Goal: Task Accomplishment & Management: Manage account settings

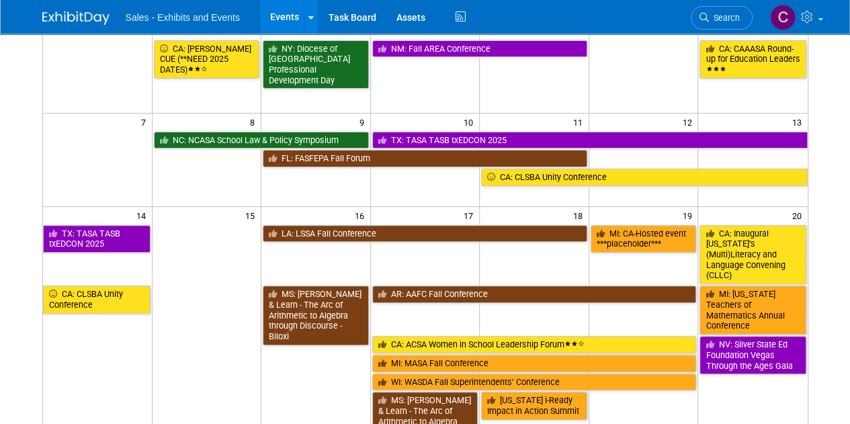
scroll to position [208, 0]
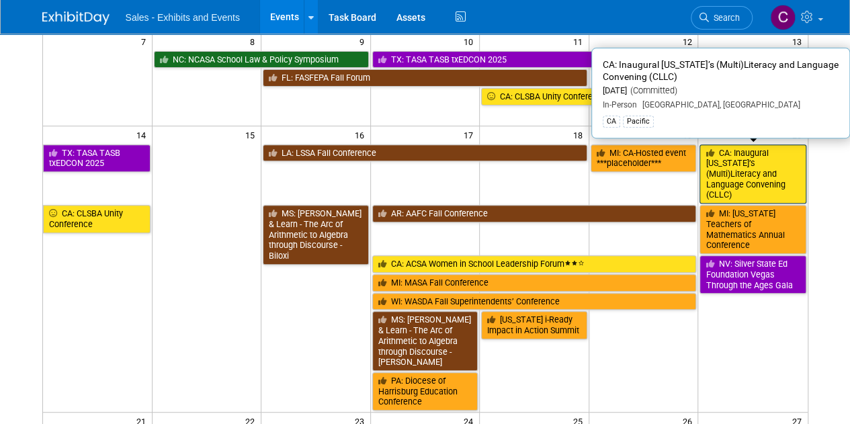
click at [744, 172] on link "CA: Inaugural [US_STATE]’s (Multi)Literacy and Language Convening (CLLC)" at bounding box center [752, 174] width 106 height 60
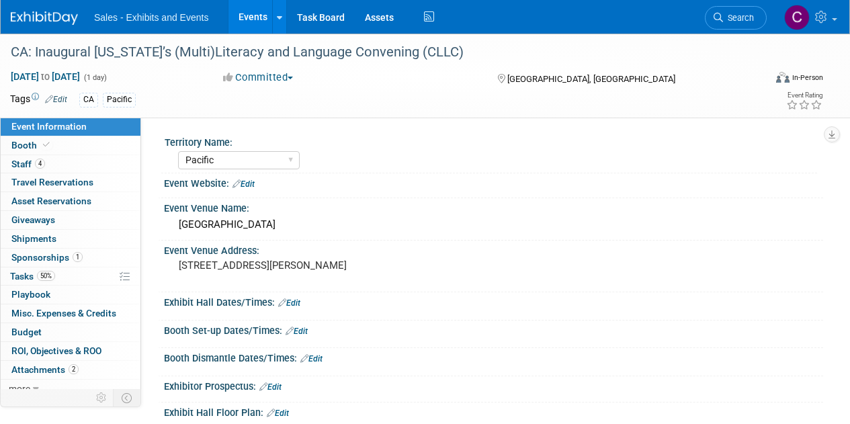
select select "Pacific"
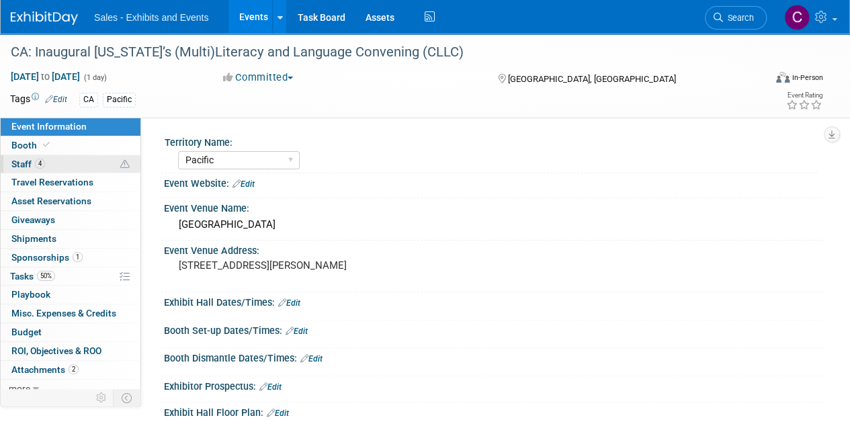
click at [24, 165] on span "Staff 4" at bounding box center [28, 163] width 34 height 11
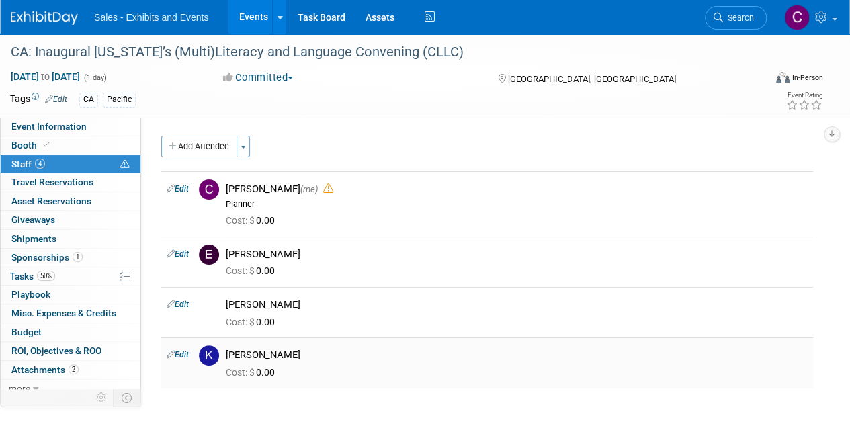
click at [171, 354] on icon at bounding box center [171, 354] width 8 height 14
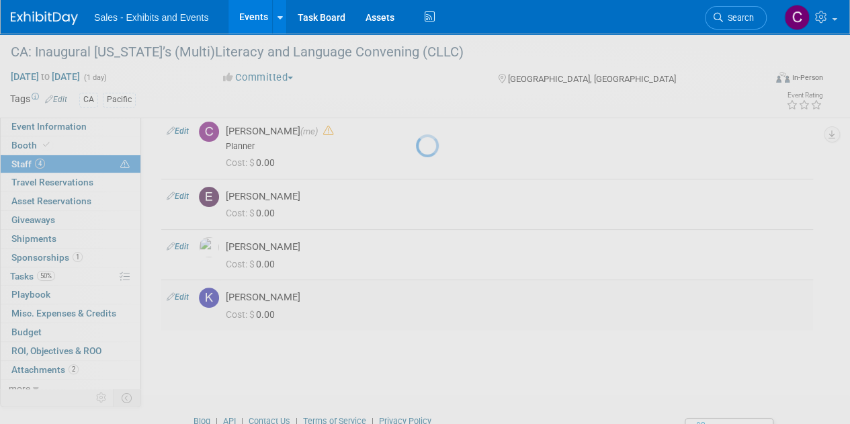
select select "b0b1f230-4bea-4c14-bbe9-03ea06dc18c8"
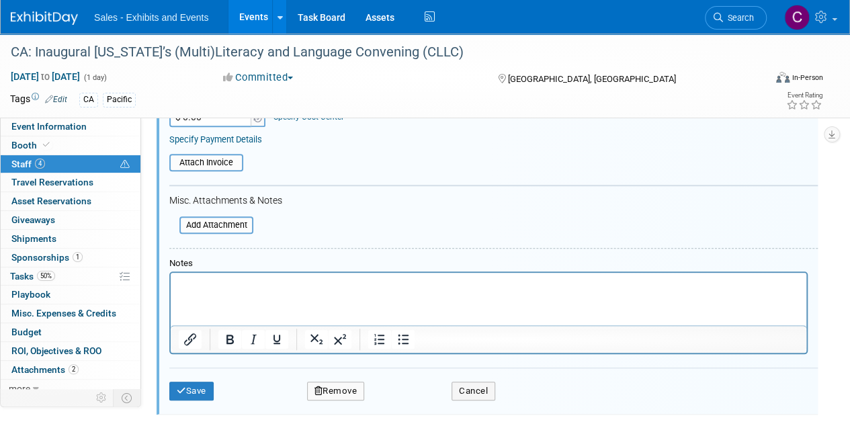
scroll to position [492, 0]
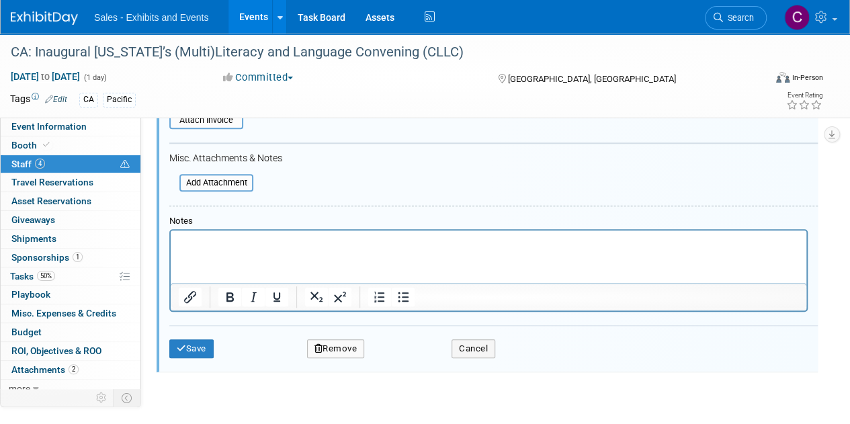
click at [343, 342] on button "Remove" at bounding box center [336, 348] width 58 height 19
click at [399, 359] on icon at bounding box center [400, 357] width 8 height 7
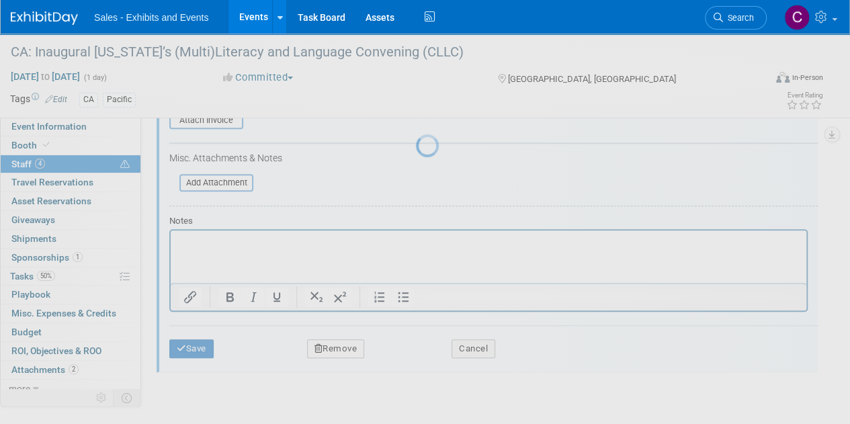
scroll to position [116, 0]
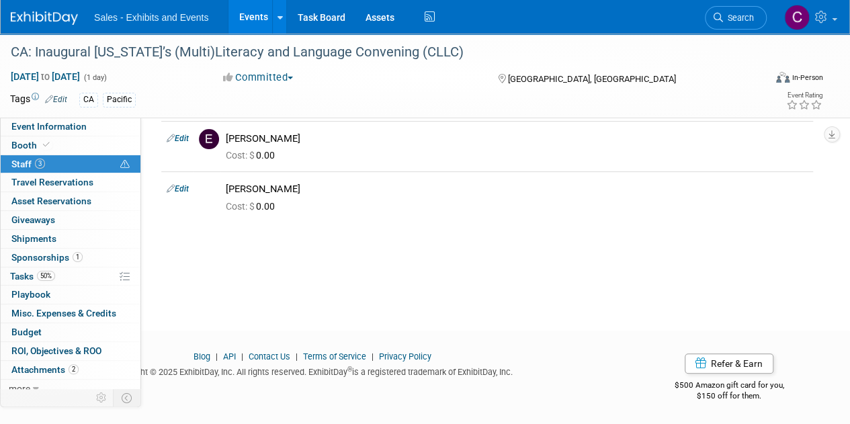
click at [261, 14] on link "Events" at bounding box center [252, 17] width 49 height 34
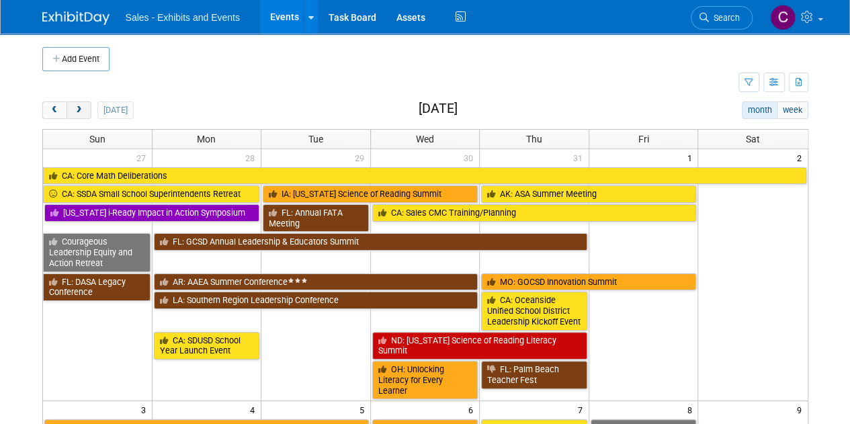
click at [74, 107] on span "next" at bounding box center [79, 110] width 10 height 9
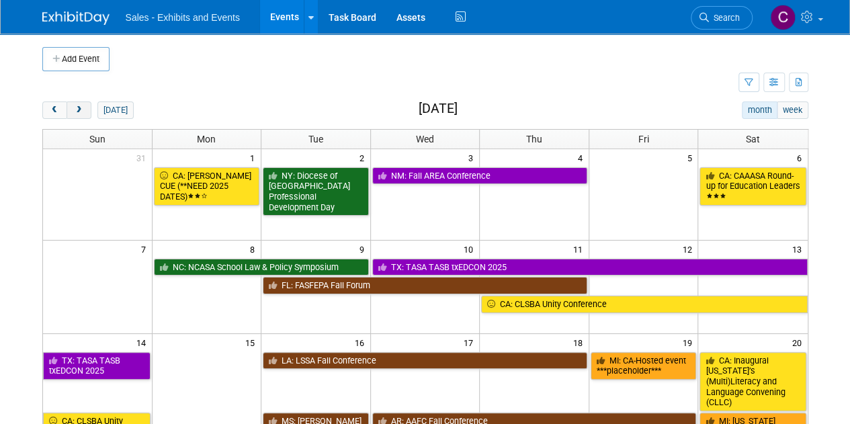
click at [81, 111] on span "next" at bounding box center [79, 110] width 10 height 9
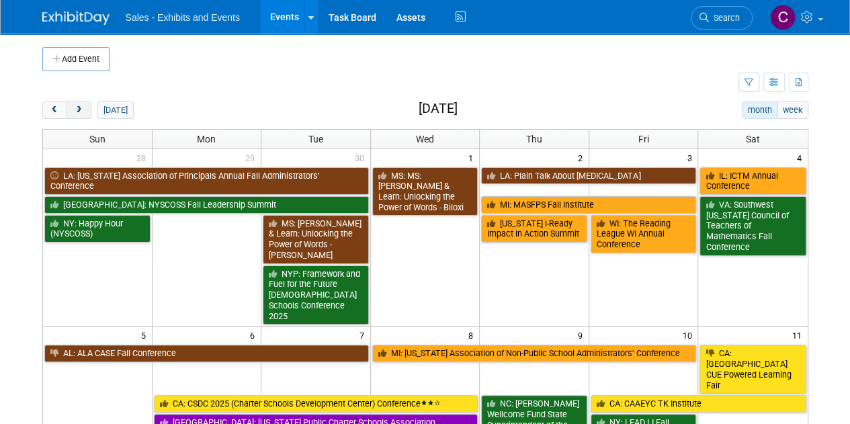
click at [81, 111] on span "next" at bounding box center [79, 110] width 10 height 9
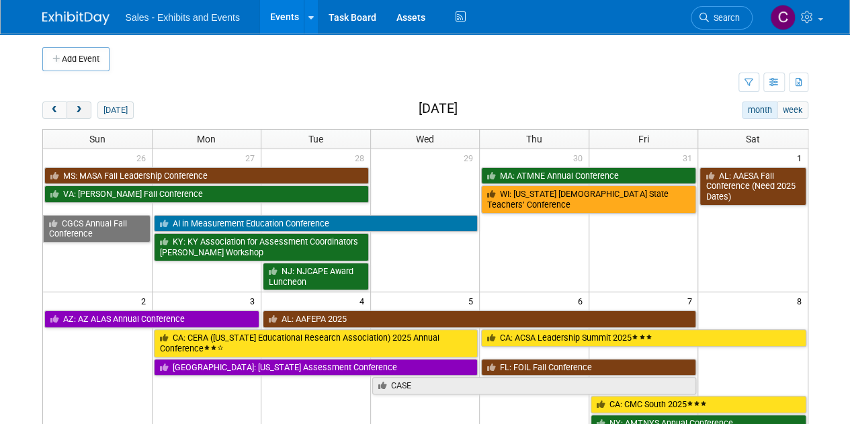
click at [81, 111] on span "next" at bounding box center [79, 110] width 10 height 9
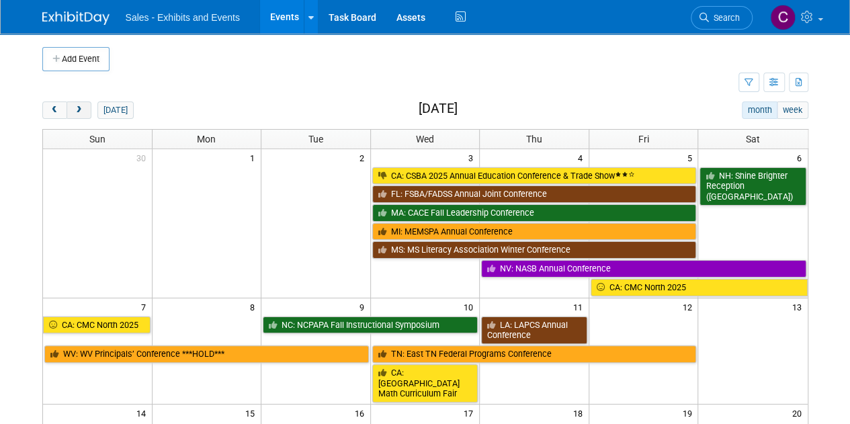
click at [81, 111] on span "next" at bounding box center [79, 110] width 10 height 9
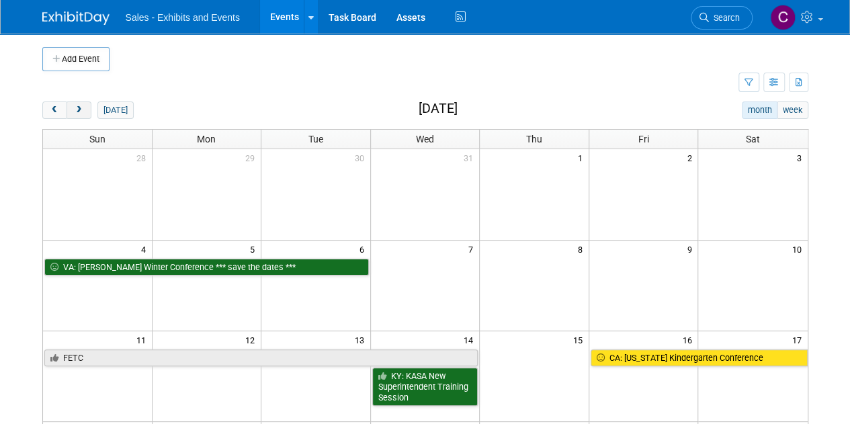
click at [81, 111] on span "next" at bounding box center [79, 110] width 10 height 9
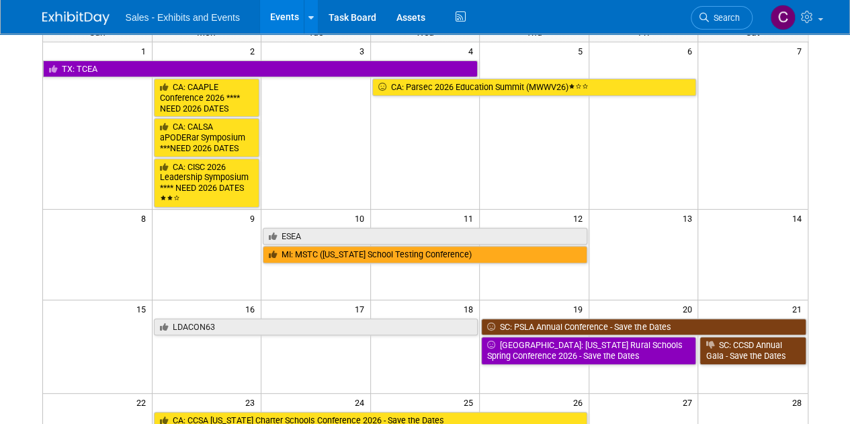
scroll to position [207, 0]
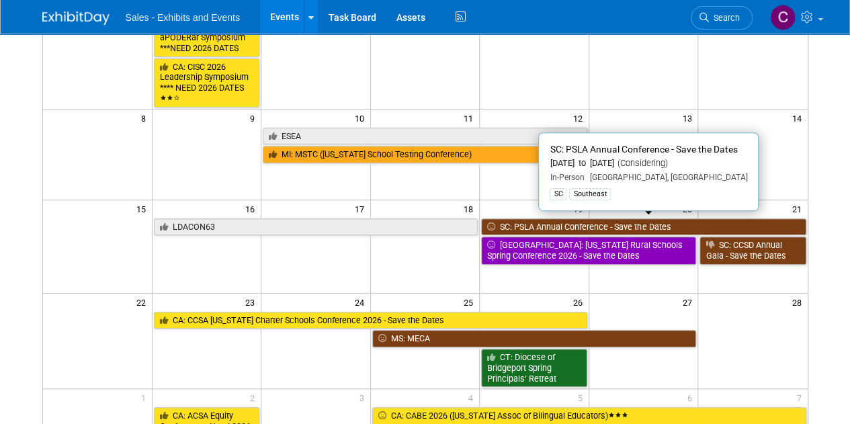
click at [523, 224] on link "SC: PSLA Annual Conference - Save the Dates" at bounding box center [643, 226] width 324 height 17
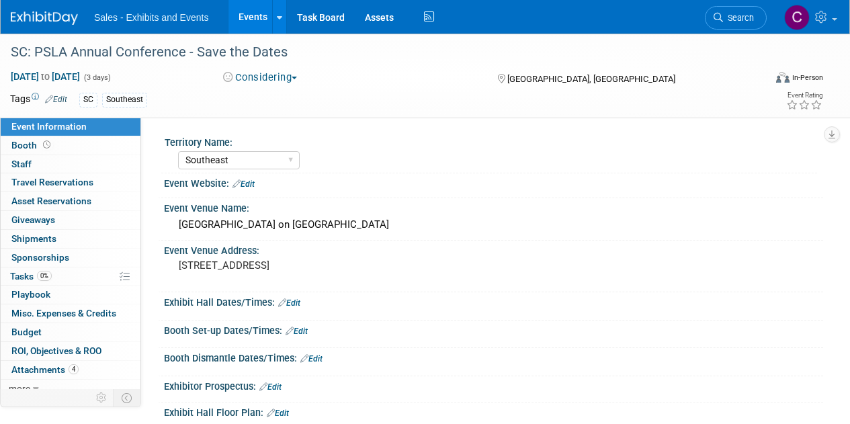
select select "Southeast"
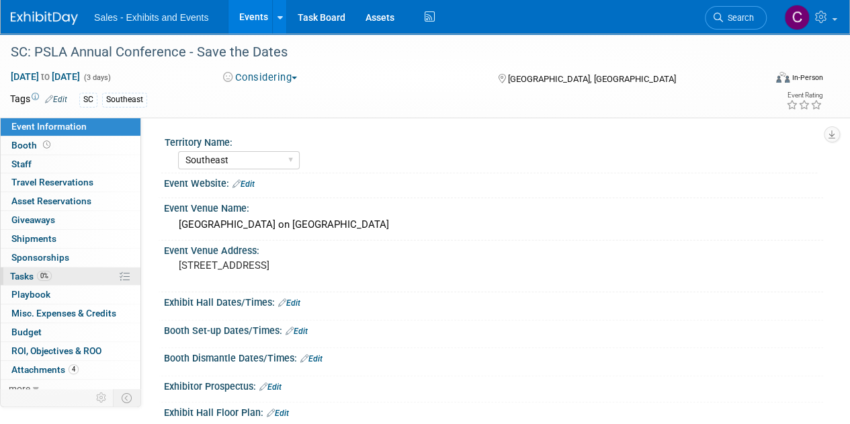
click at [15, 275] on span "Tasks 0%" at bounding box center [31, 276] width 42 height 11
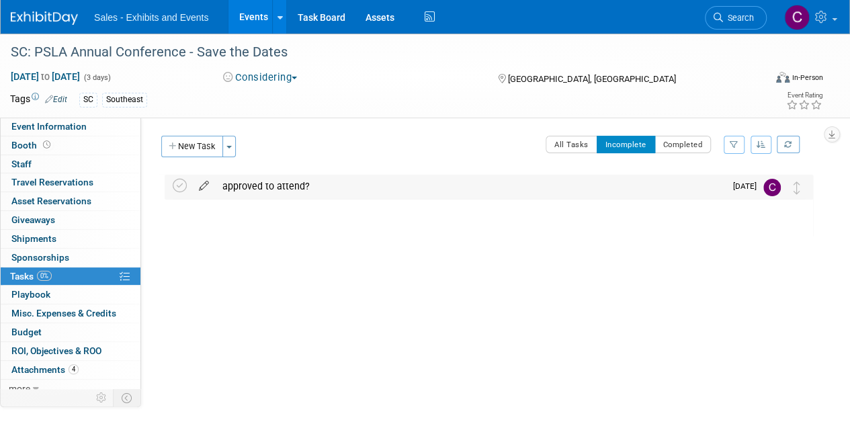
click at [203, 185] on icon at bounding box center [204, 183] width 24 height 17
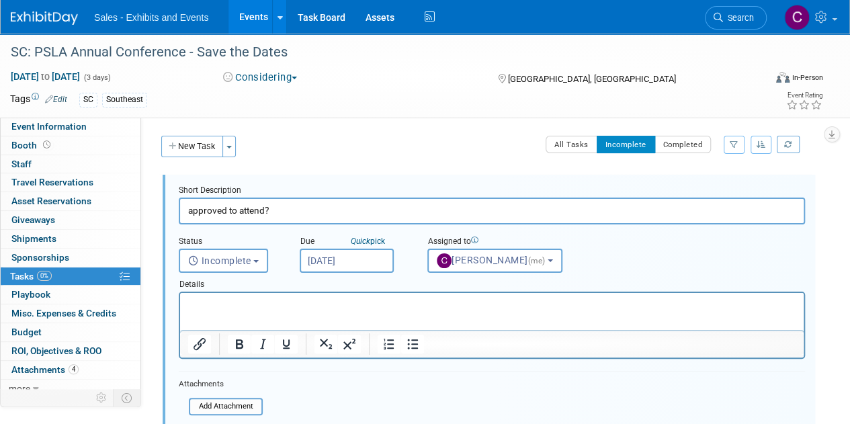
click at [330, 259] on input "Aug 29, 2025" at bounding box center [347, 260] width 94 height 24
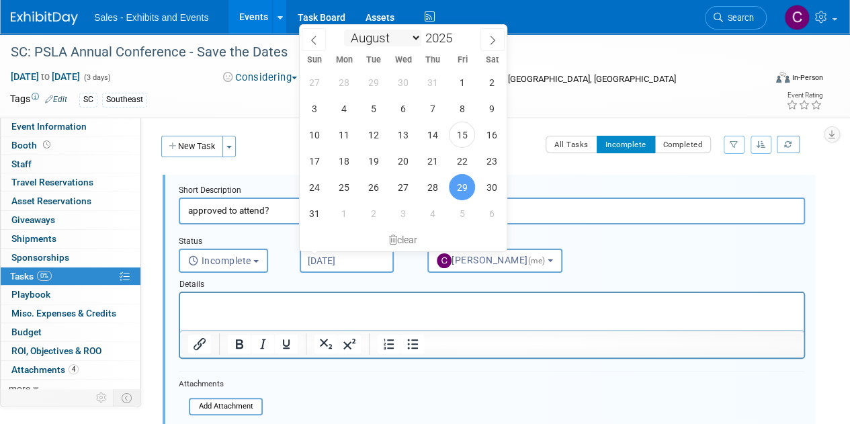
click at [410, 36] on select "January February March April May June July August September October November De…" at bounding box center [382, 38] width 77 height 17
select select "9"
click at [344, 30] on select "January February March April May June July August September October November De…" at bounding box center [382, 38] width 77 height 17
click at [404, 76] on span "1" at bounding box center [403, 82] width 26 height 26
type input "Oct 1, 2025"
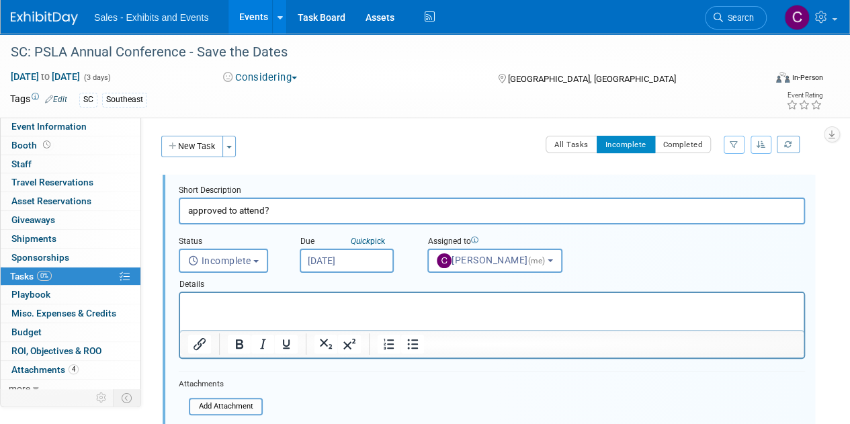
scroll to position [181, 0]
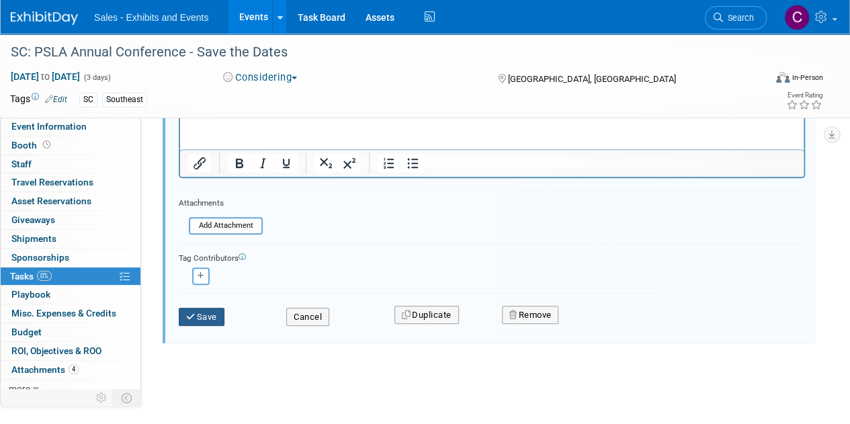
click at [208, 311] on button "Save" at bounding box center [202, 317] width 46 height 19
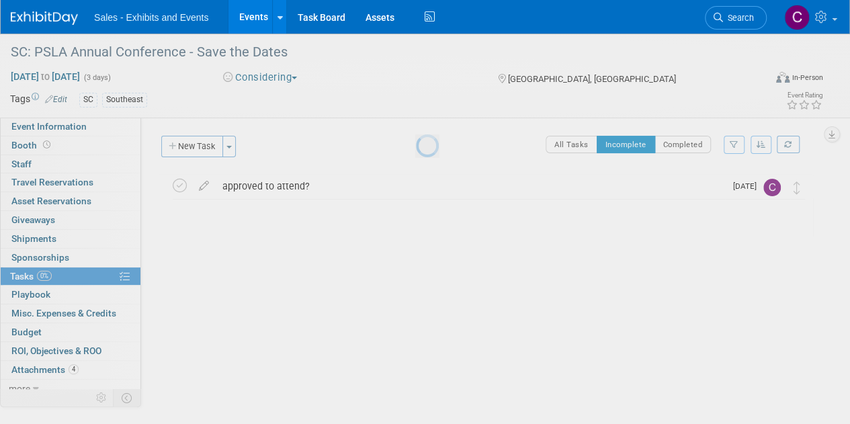
scroll to position [0, 0]
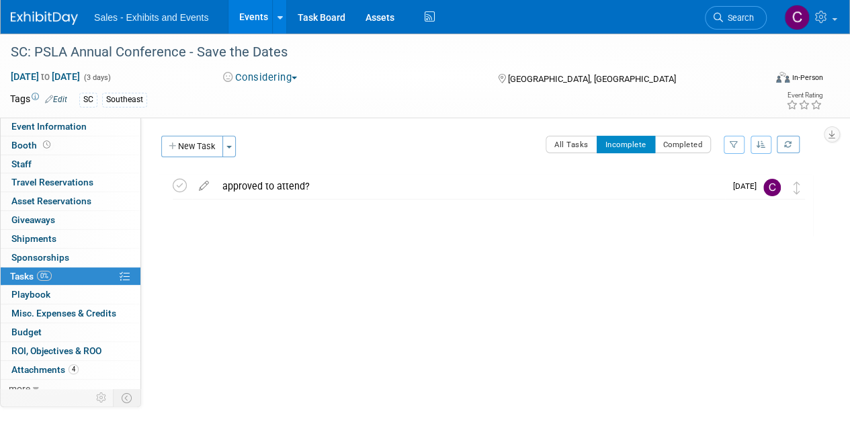
click at [265, 20] on link "Events" at bounding box center [252, 17] width 49 height 34
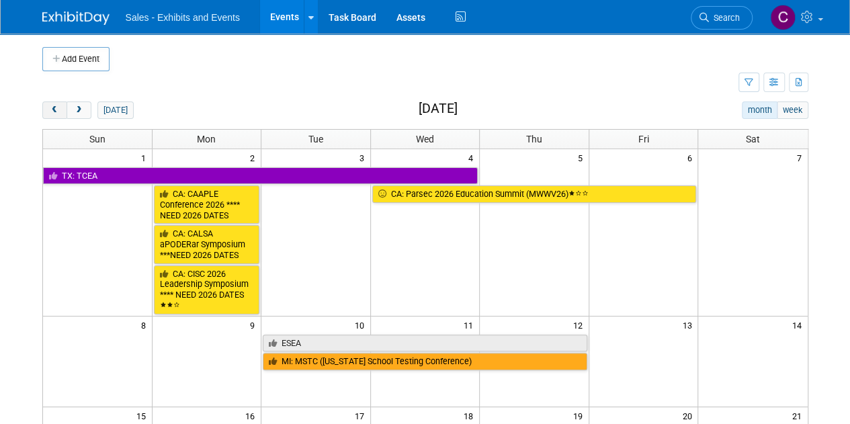
click at [48, 114] on button "prev" at bounding box center [54, 109] width 25 height 17
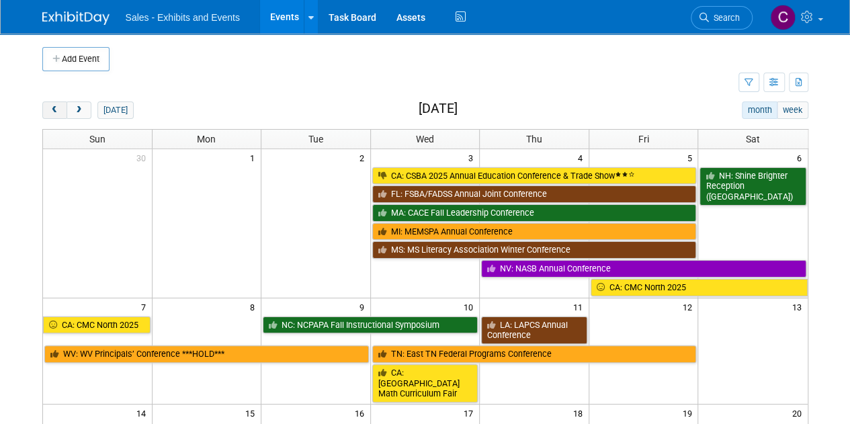
click at [48, 114] on button "prev" at bounding box center [54, 109] width 25 height 17
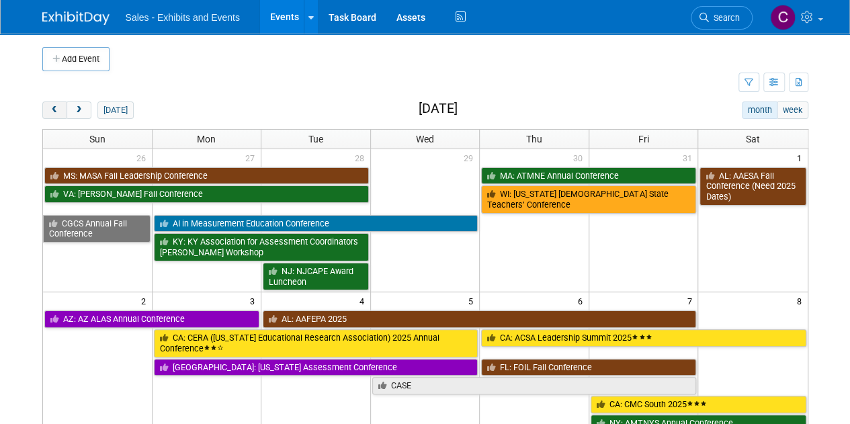
click at [48, 114] on button "prev" at bounding box center [54, 109] width 25 height 17
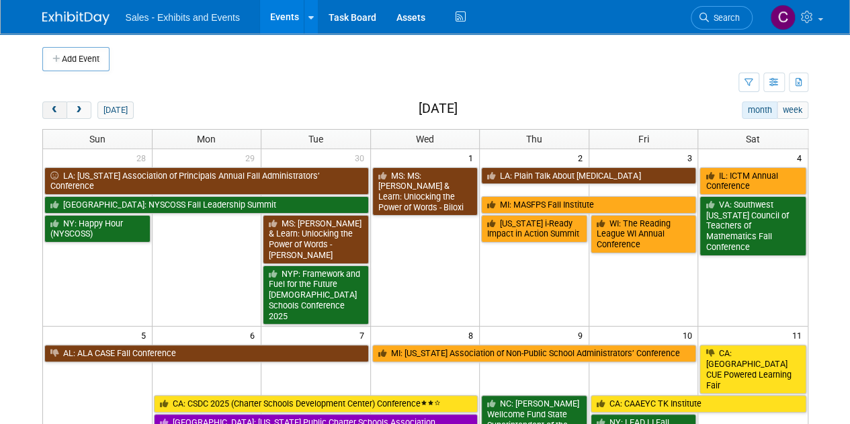
click at [48, 114] on button "prev" at bounding box center [54, 109] width 25 height 17
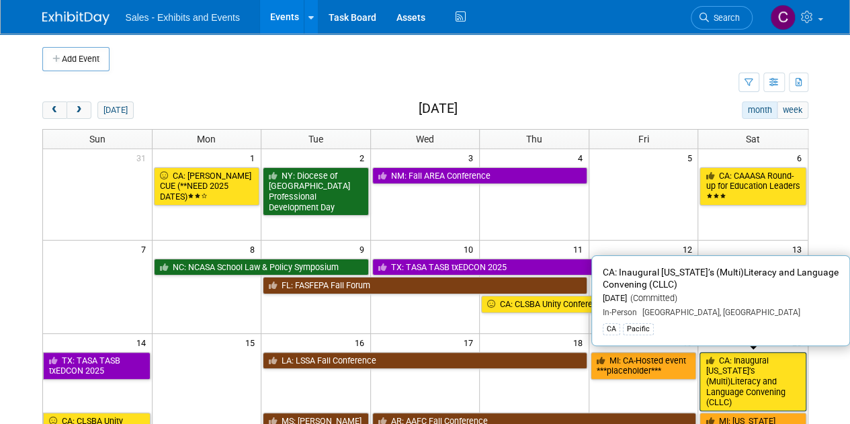
click at [735, 376] on link "CA: Inaugural [US_STATE]’s (Multi)Literacy and Language Convening (CLLC)" at bounding box center [752, 382] width 106 height 60
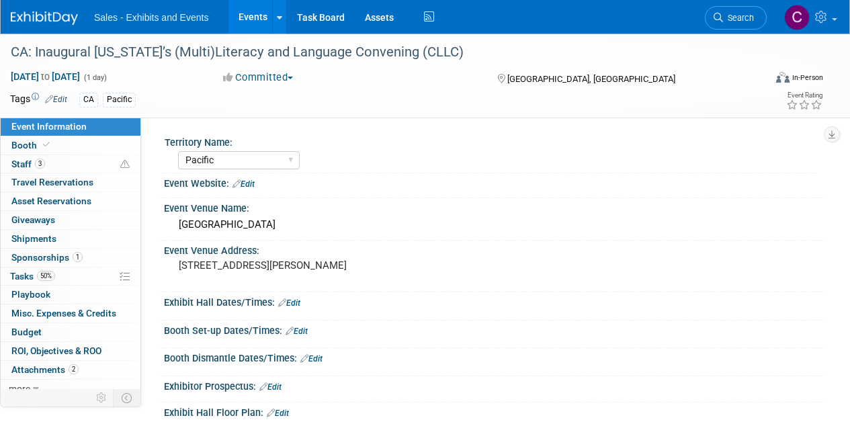
select select "Pacific"
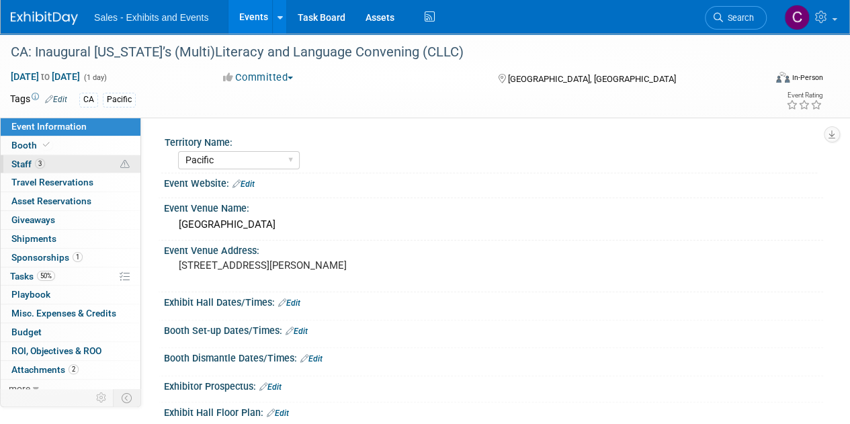
click at [23, 166] on span "Staff 3" at bounding box center [28, 163] width 34 height 11
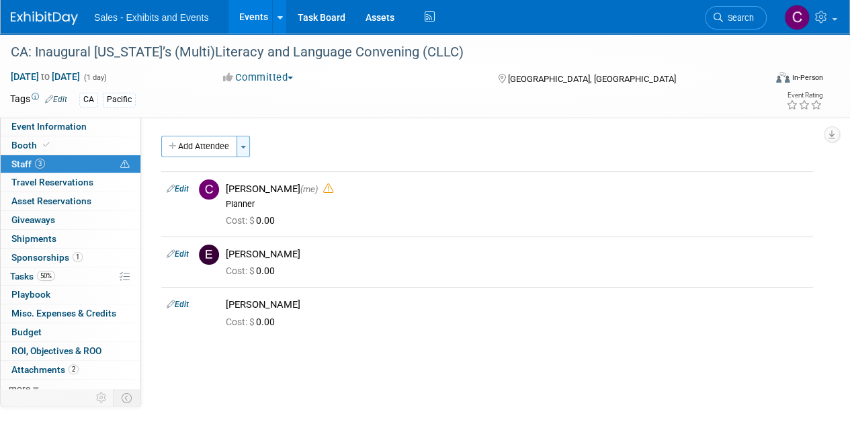
click at [240, 148] on button "Toggle Dropdown" at bounding box center [242, 146] width 13 height 21
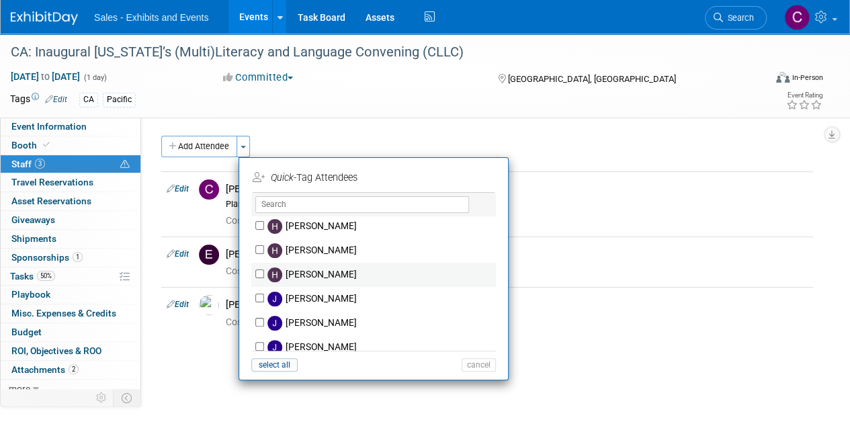
scroll to position [2039, 0]
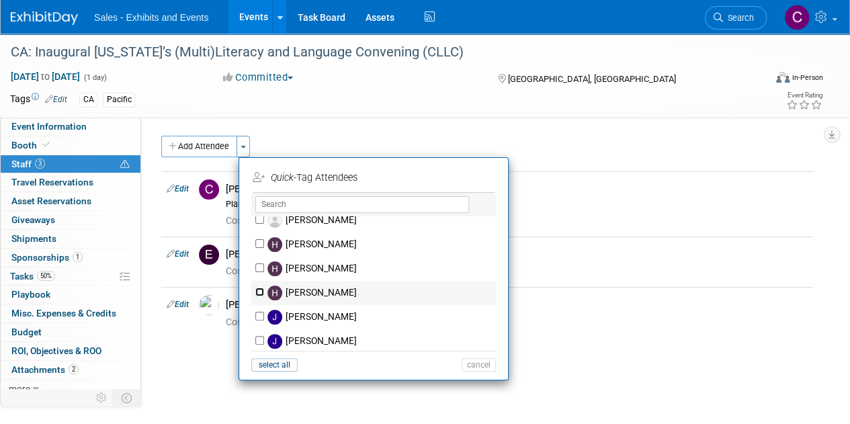
click at [258, 291] on input "[PERSON_NAME]" at bounding box center [259, 291] width 9 height 9
checkbox input "true"
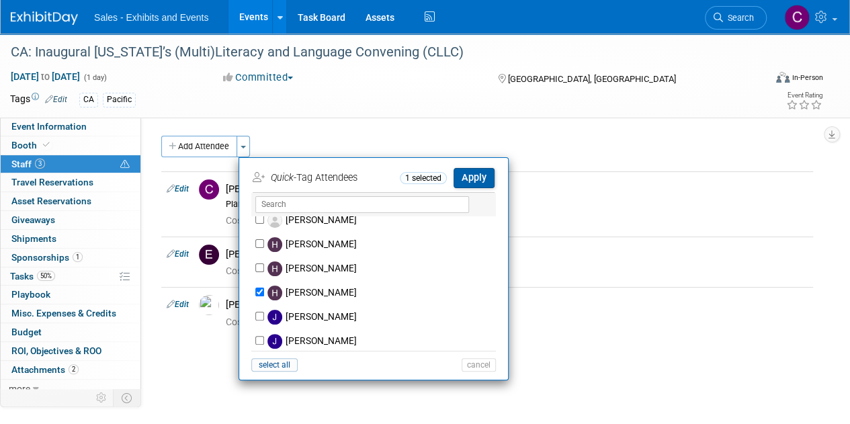
click at [488, 175] on button "Apply" at bounding box center [473, 177] width 41 height 19
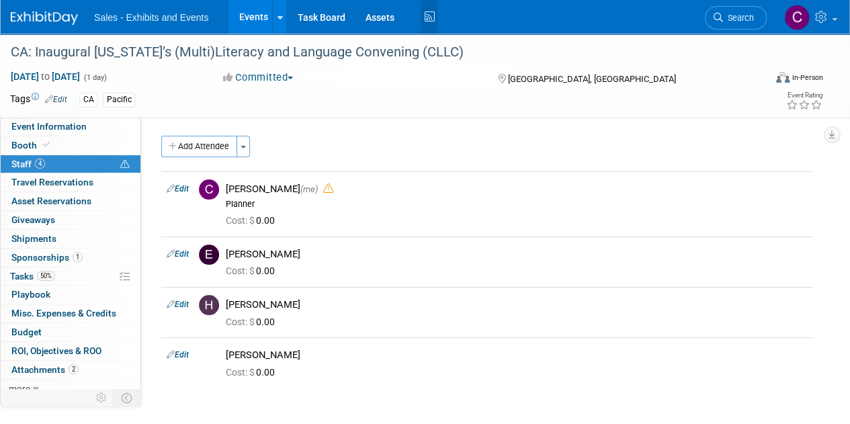
click at [427, 18] on icon at bounding box center [428, 17] width 17 height 21
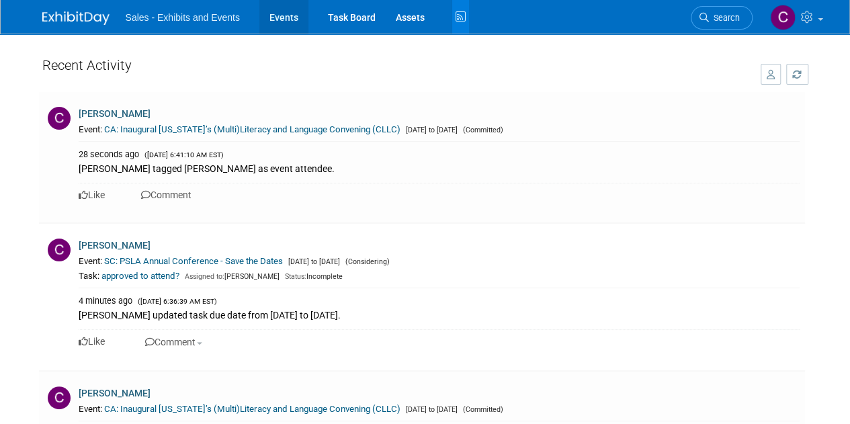
click at [277, 13] on link "Events" at bounding box center [283, 17] width 49 height 34
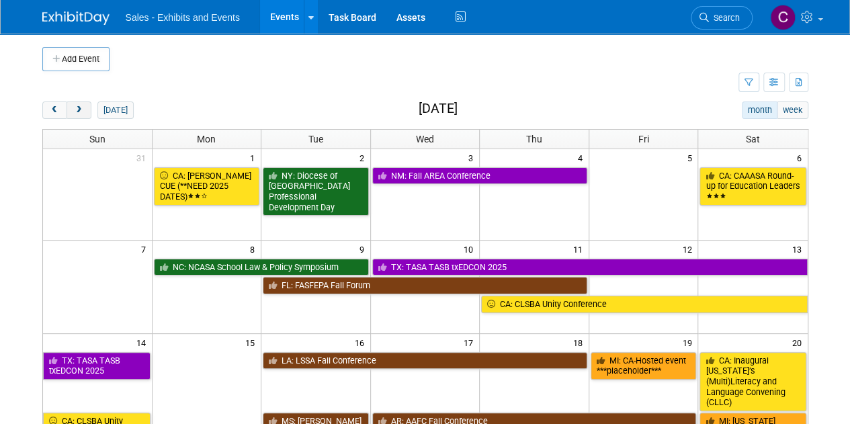
click at [79, 113] on span "next" at bounding box center [79, 110] width 10 height 9
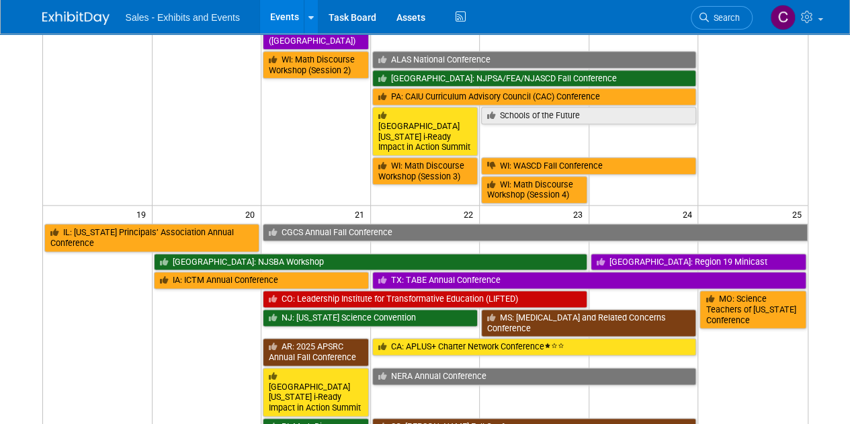
scroll to position [706, 0]
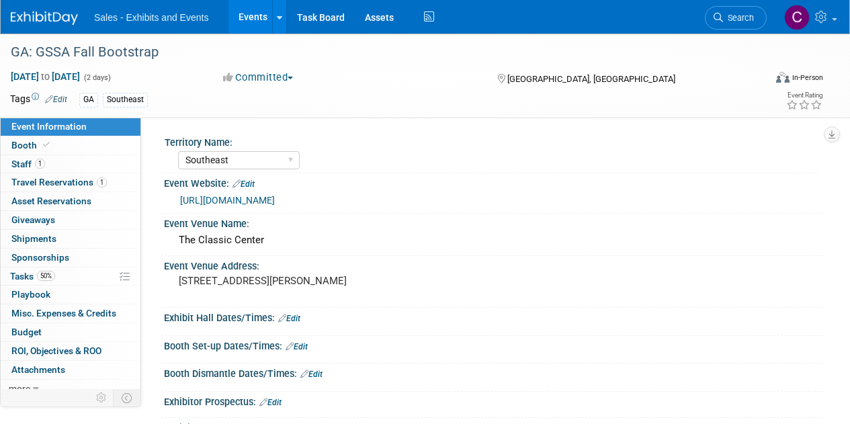
select select "Southeast"
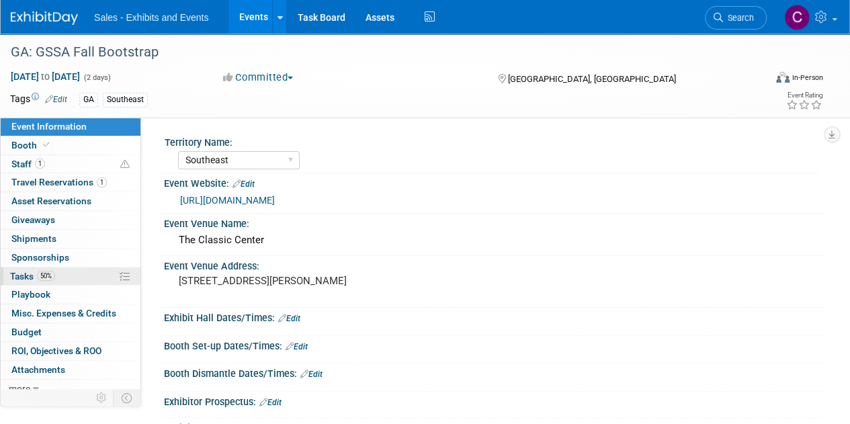
click at [26, 277] on span "Tasks 50%" at bounding box center [32, 276] width 45 height 11
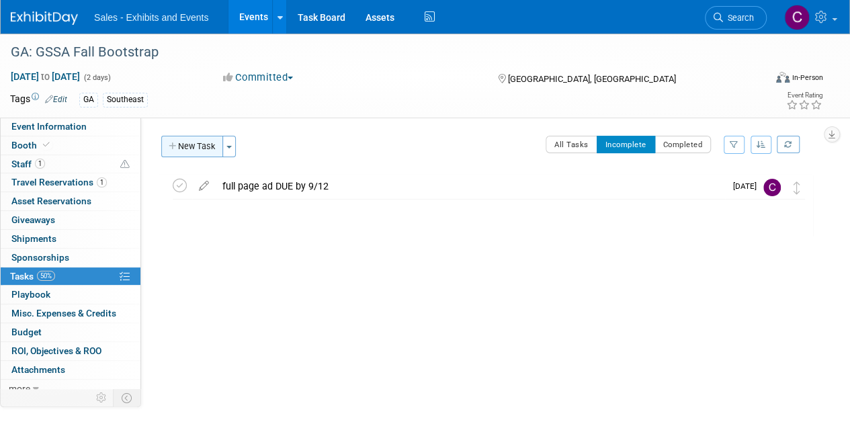
click at [188, 143] on button "New Task" at bounding box center [192, 146] width 62 height 21
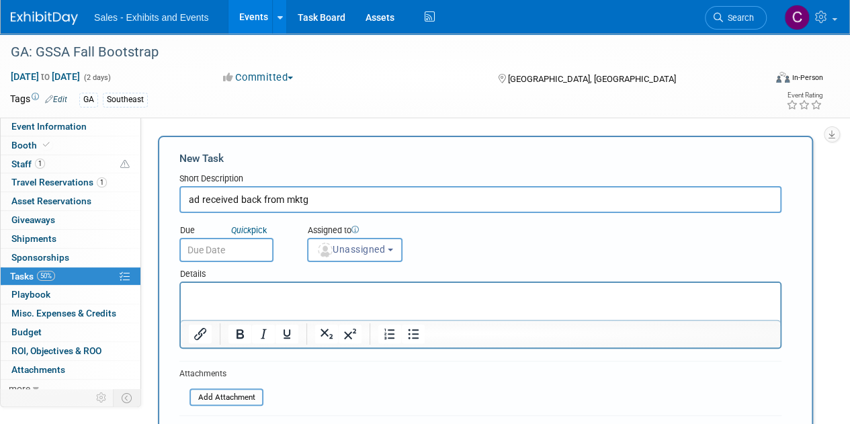
type input "ad received back from mktg"
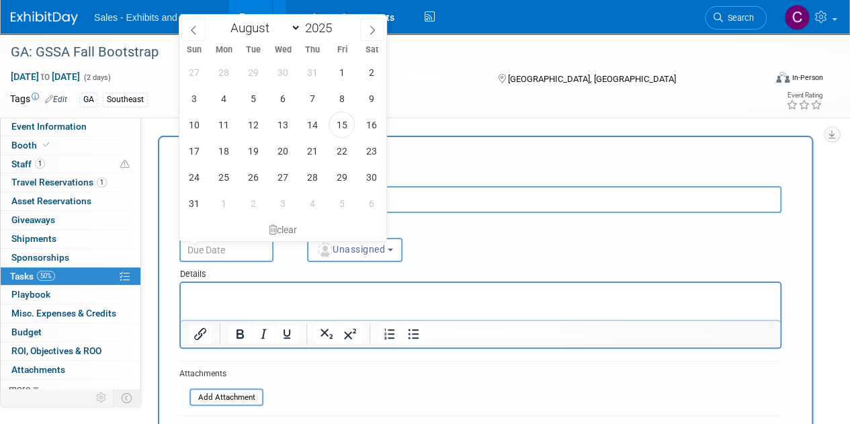
click at [222, 253] on input "text" at bounding box center [226, 250] width 94 height 24
click at [366, 27] on span at bounding box center [372, 29] width 24 height 23
select select "8"
click at [285, 91] on span "10" at bounding box center [282, 98] width 26 height 26
type input "[DATE]"
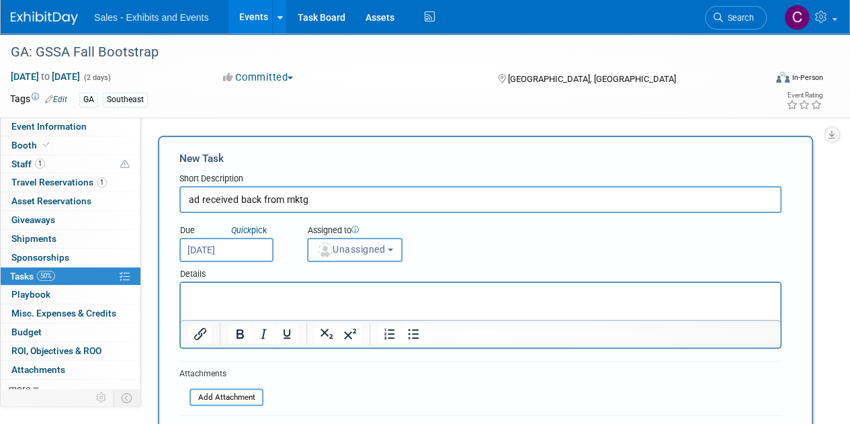
click at [346, 244] on span "Unassigned" at bounding box center [350, 249] width 69 height 11
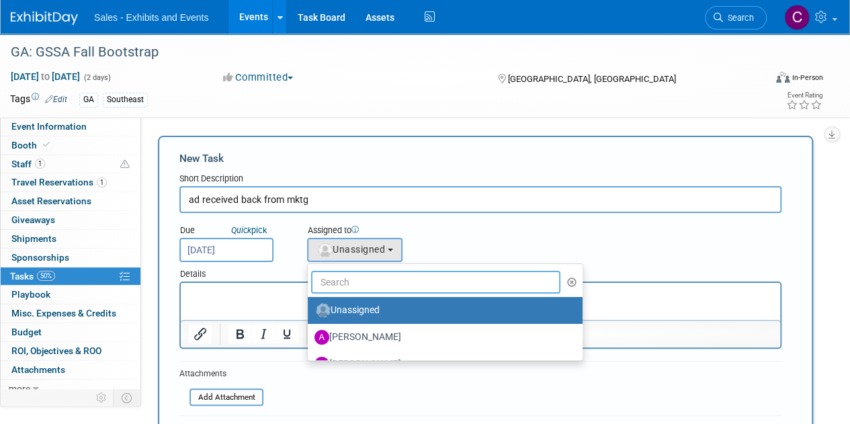
click at [351, 281] on input "text" at bounding box center [435, 282] width 249 height 23
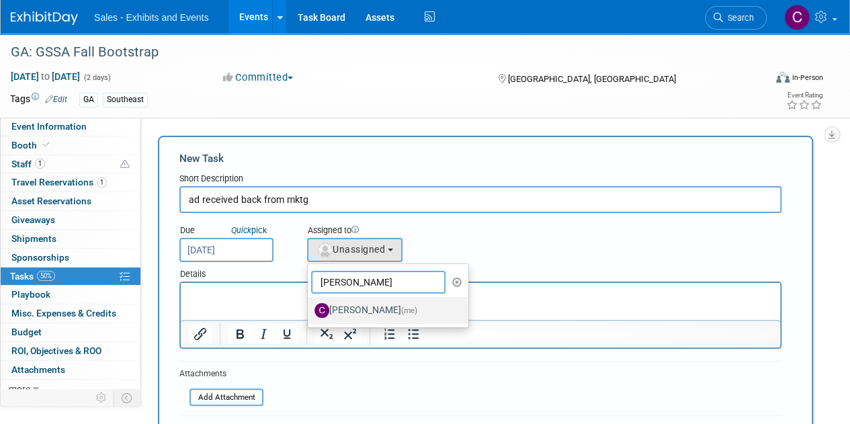
type input "[PERSON_NAME]"
click at [367, 305] on label "Christine Lurz (me)" at bounding box center [384, 310] width 140 height 21
click at [310, 305] on input "Christine Lurz (me)" at bounding box center [305, 308] width 9 height 9
select select "a9e3834d-668b-4315-a5d4-069993be606a"
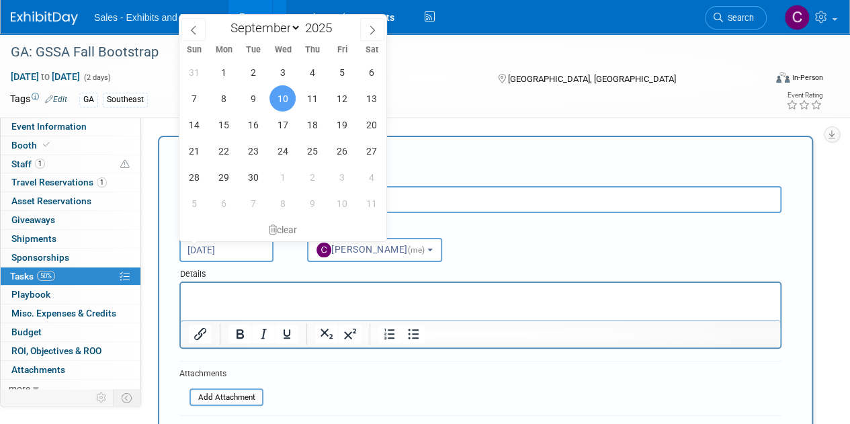
click at [251, 254] on input "Sep 10, 2025" at bounding box center [226, 250] width 94 height 24
click at [226, 106] on span "8" at bounding box center [223, 98] width 26 height 26
type input "Sep 8, 2025"
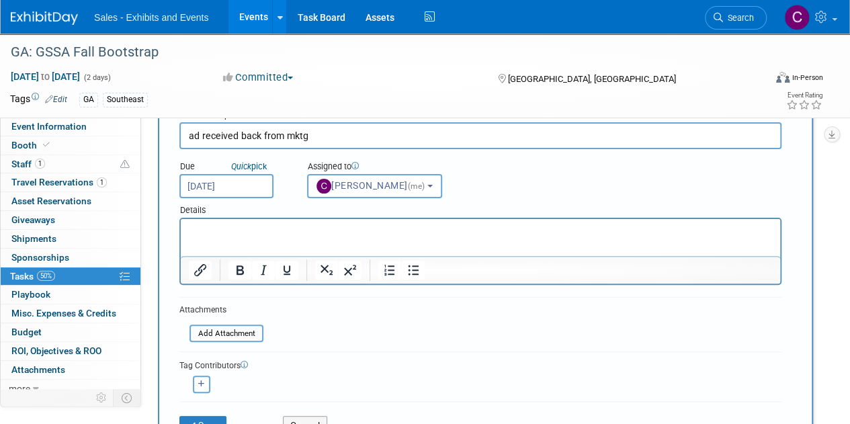
scroll to position [103, 0]
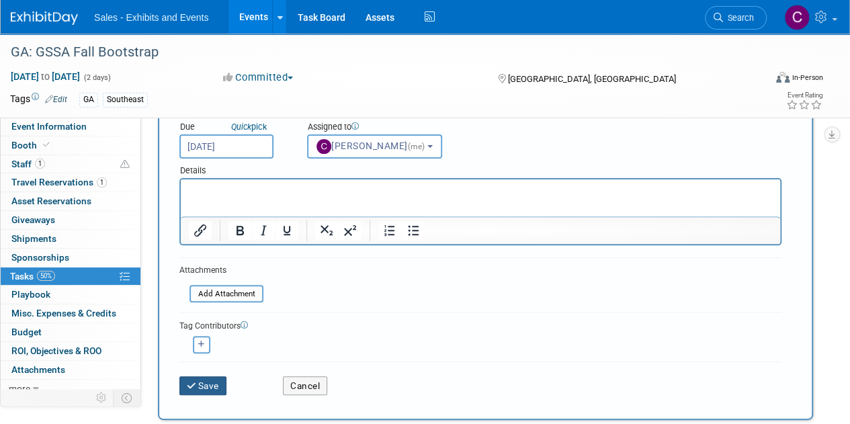
click at [218, 379] on button "Save" at bounding box center [202, 385] width 47 height 19
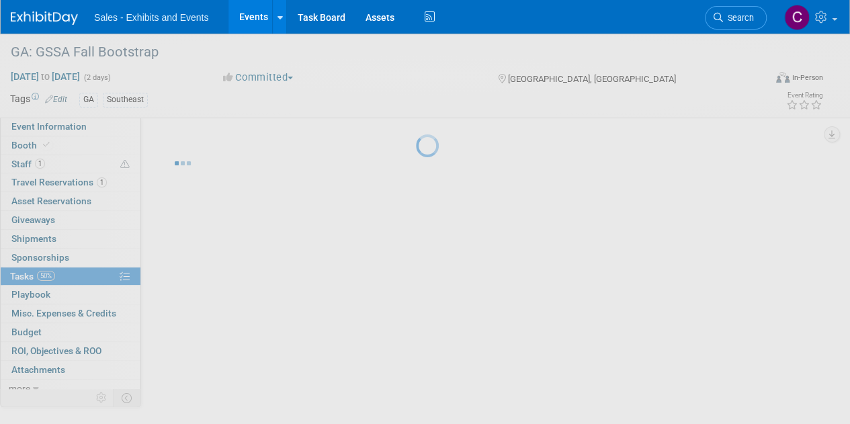
scroll to position [0, 0]
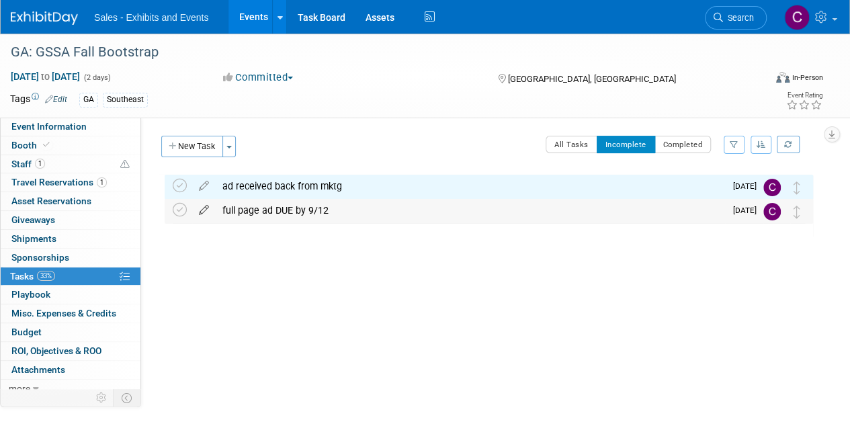
click at [210, 213] on icon at bounding box center [204, 207] width 24 height 17
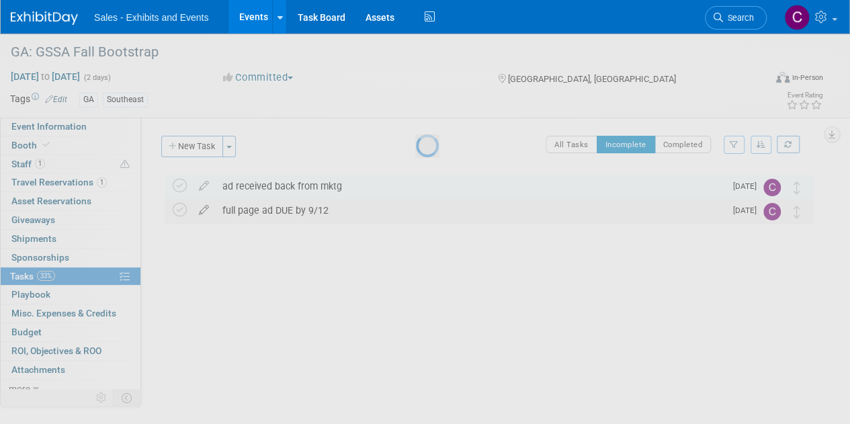
select select "7"
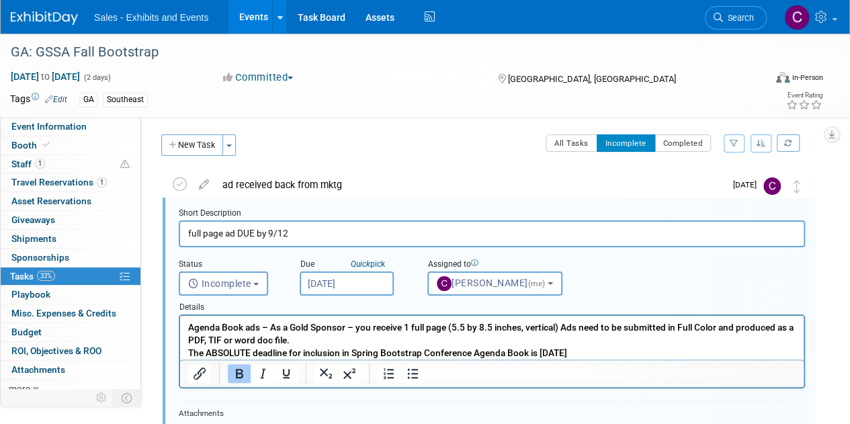
scroll to position [1, 0]
click at [344, 275] on input "Aug 22, 2025" at bounding box center [347, 283] width 94 height 24
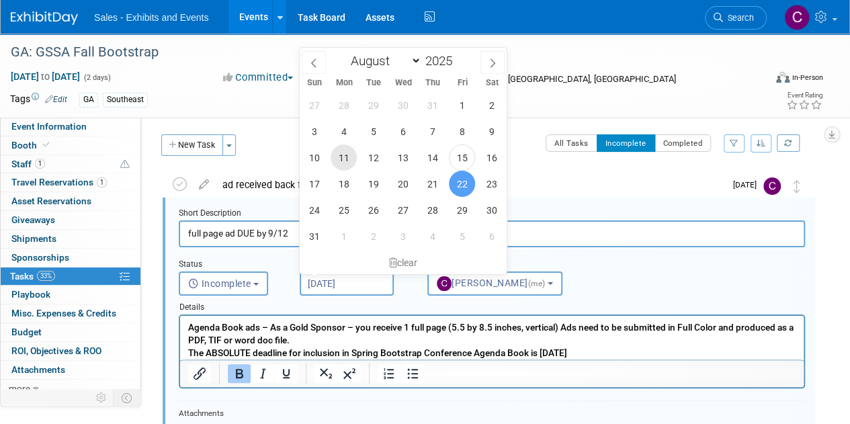
click at [356, 157] on span "11" at bounding box center [343, 157] width 26 height 26
type input "Aug 11, 2025"
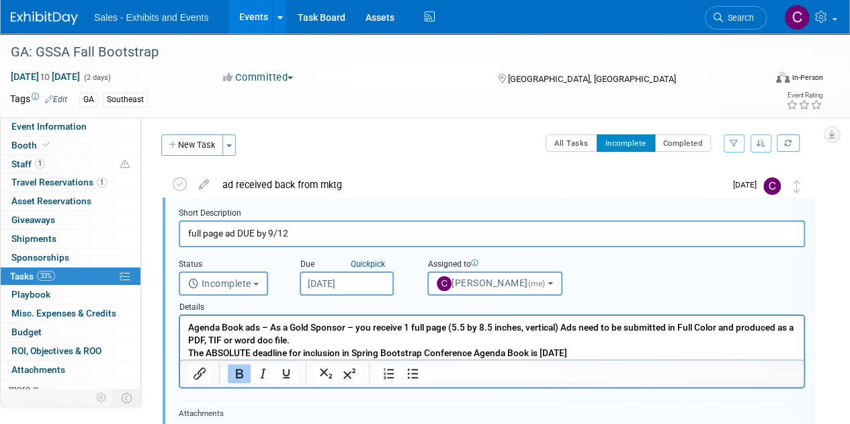
click at [330, 287] on input "Aug 11, 2025" at bounding box center [347, 283] width 94 height 24
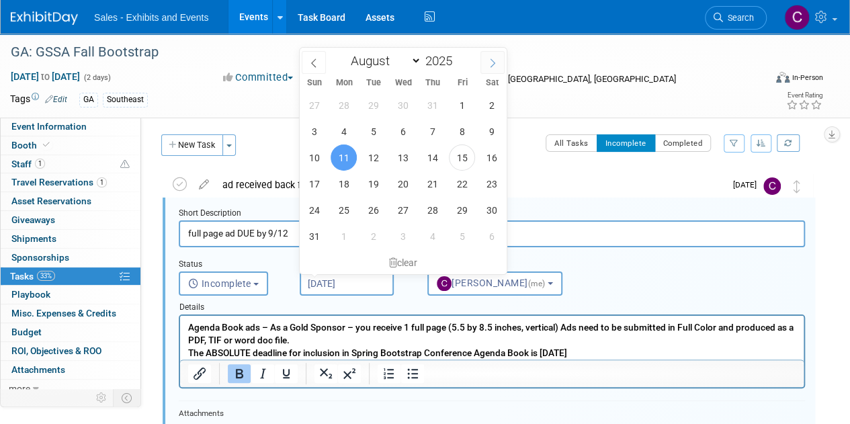
click at [485, 62] on span at bounding box center [492, 62] width 24 height 23
select select "8"
click at [437, 136] on span "11" at bounding box center [432, 131] width 26 height 26
type input "Sep 11, 2025"
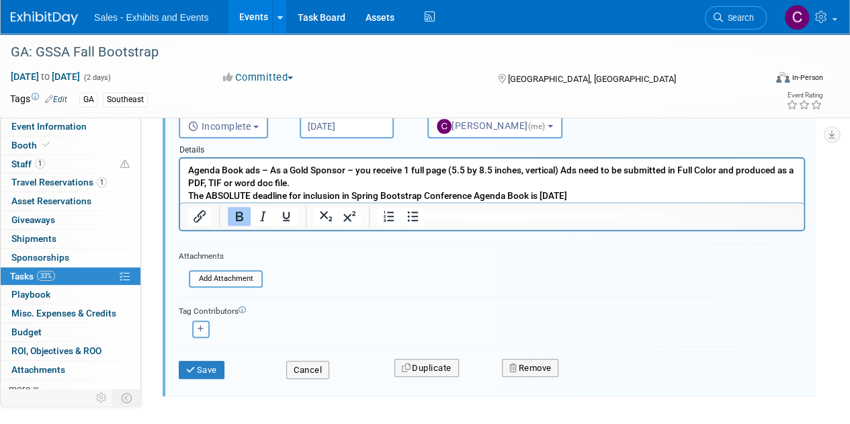
scroll to position [158, 0]
click at [220, 361] on button "Save" at bounding box center [202, 370] width 46 height 19
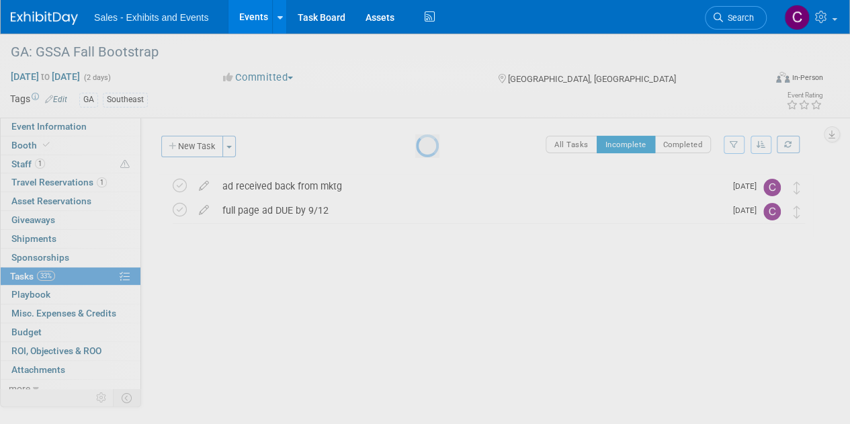
scroll to position [0, 0]
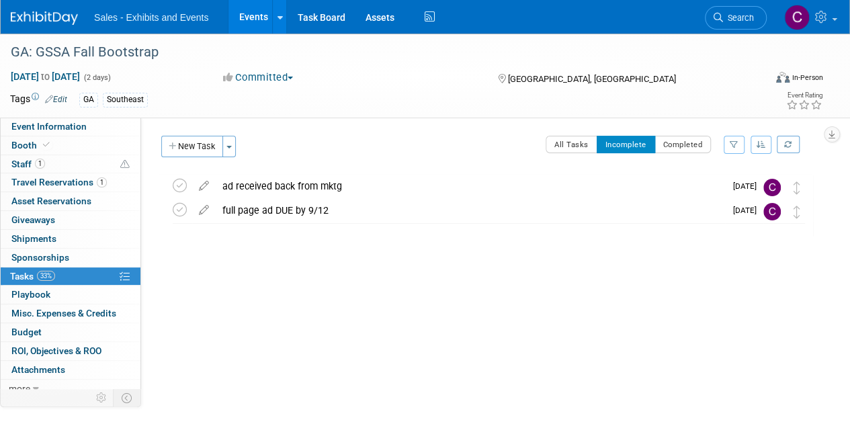
click at [246, 13] on link "Events" at bounding box center [252, 17] width 49 height 34
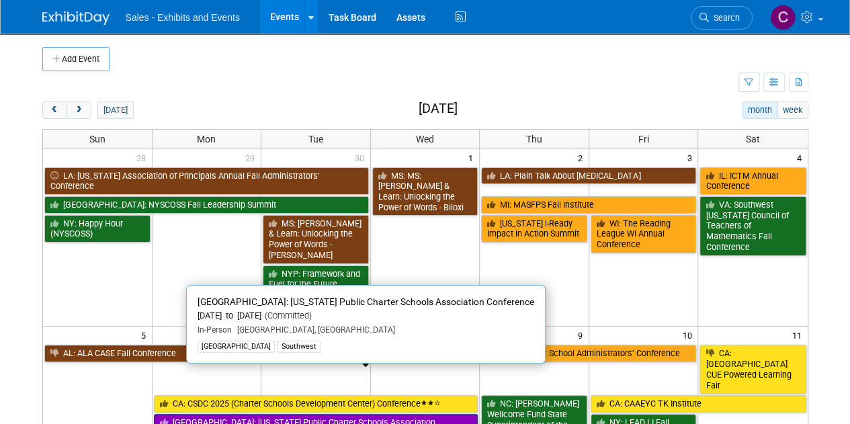
click at [324, 414] on link "[GEOGRAPHIC_DATA]: [US_STATE] Public Charter Schools Association Conference" at bounding box center [316, 428] width 324 height 28
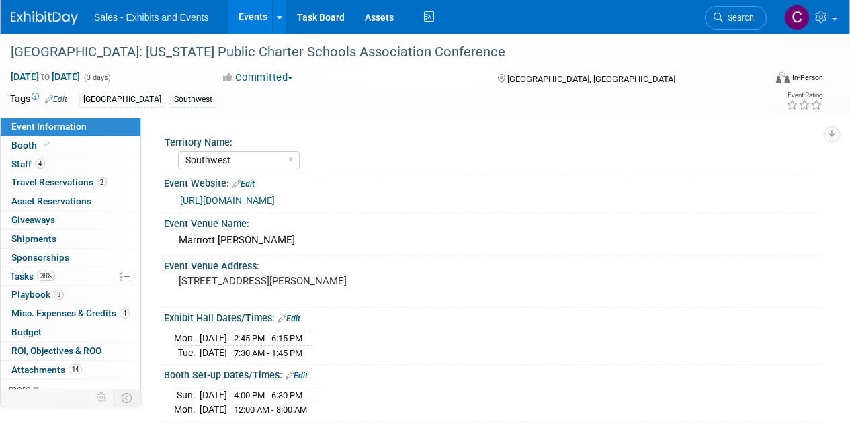
select select "Southwest"
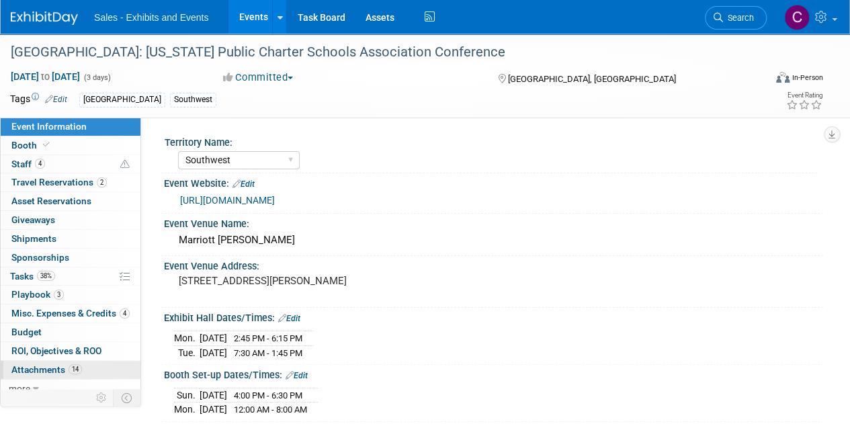
click at [31, 364] on span "Attachments 14" at bounding box center [46, 369] width 71 height 11
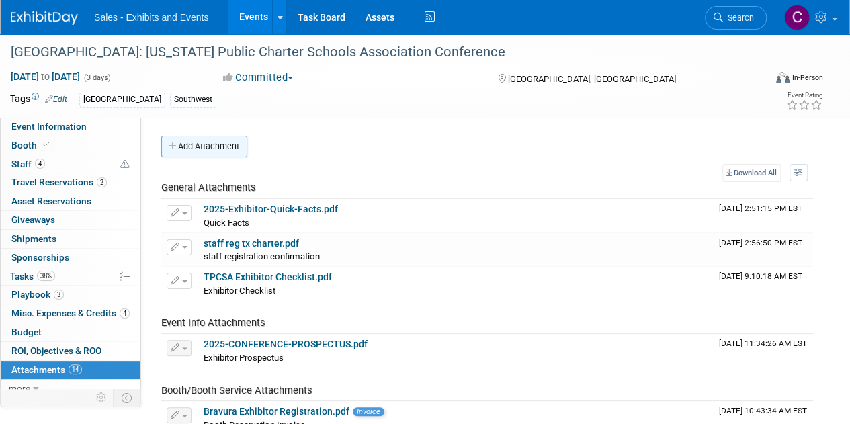
click at [201, 150] on button "Add Attachment" at bounding box center [204, 146] width 86 height 21
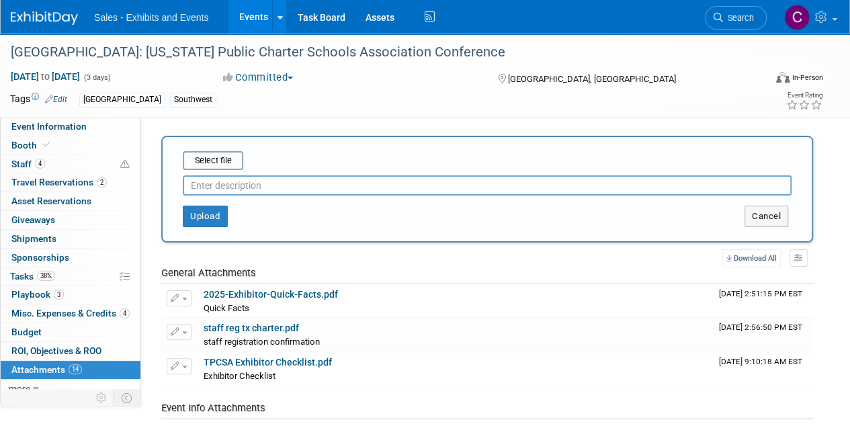
click at [236, 188] on input "text" at bounding box center [487, 185] width 608 height 20
type input "Lead Scan Order Info"
click at [218, 157] on input "file" at bounding box center [162, 160] width 160 height 16
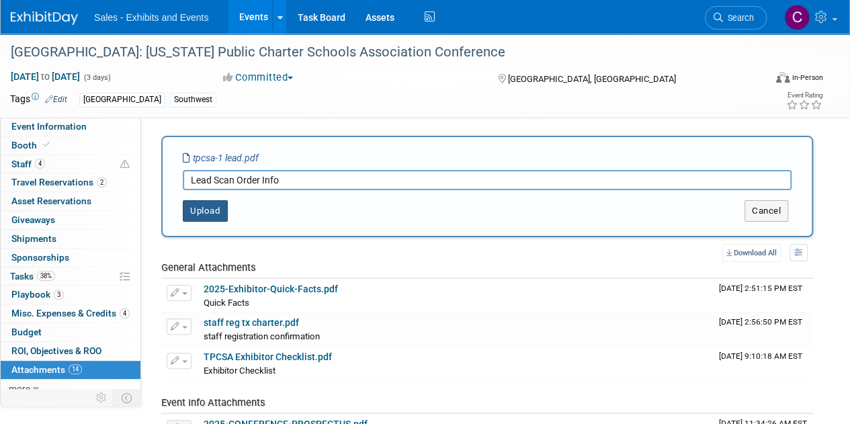
click at [196, 211] on button "Upload" at bounding box center [205, 210] width 45 height 21
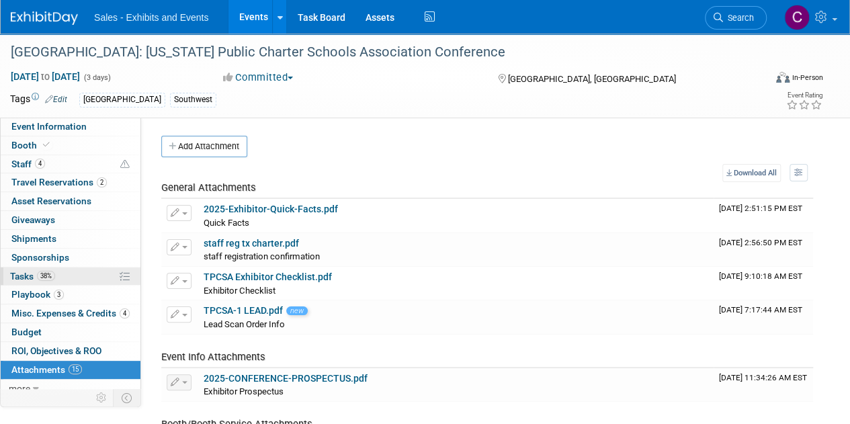
click at [8, 271] on link "38% Tasks 38%" at bounding box center [71, 276] width 140 height 18
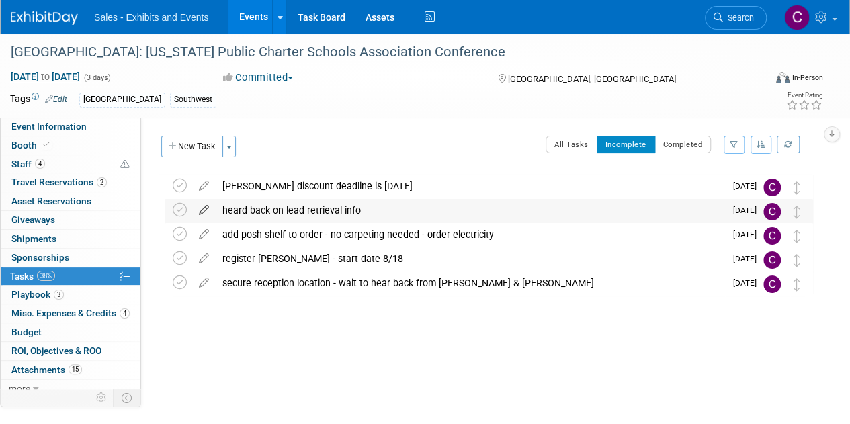
click at [206, 214] on icon at bounding box center [204, 207] width 24 height 17
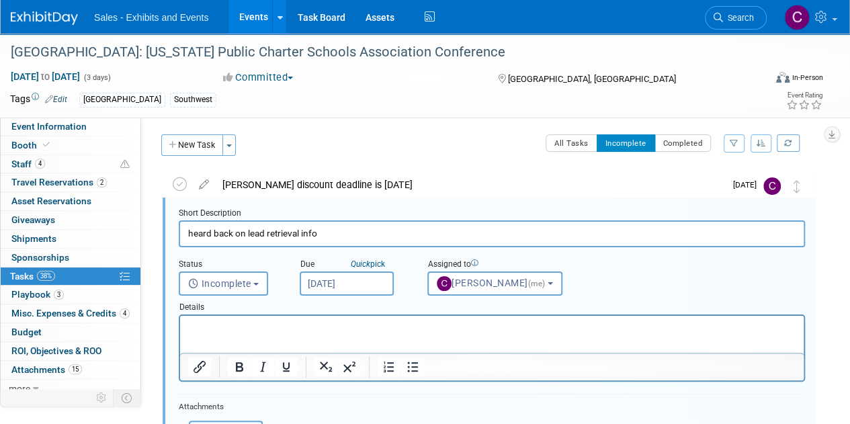
scroll to position [1, 0]
click at [244, 234] on input "heard back on lead retrieval info" at bounding box center [492, 233] width 626 height 26
click at [366, 233] on input "heard back on question regarding lead retrieval info" at bounding box center [492, 233] width 626 height 26
drag, startPoint x: 366, startPoint y: 233, endPoint x: 414, endPoint y: 240, distance: 48.2
click at [414, 240] on input "heard back on question regarding lead retrieval info" at bounding box center [492, 233] width 626 height 26
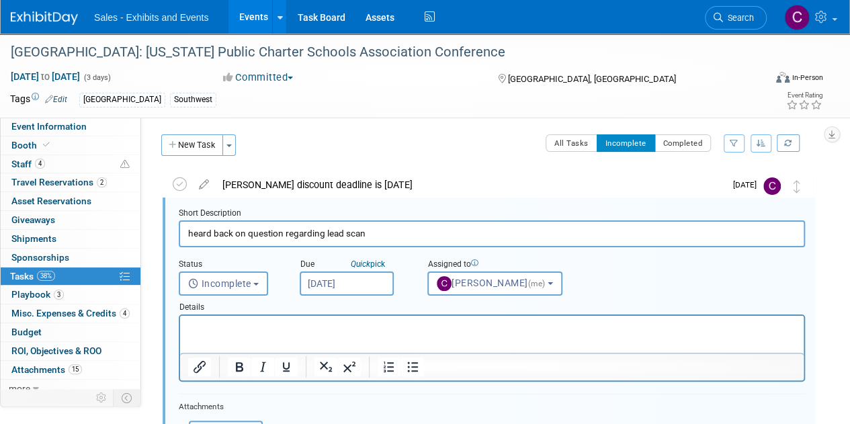
type input "heard back on question regarding lead scan"
click at [351, 291] on input "Aug 19, 2025" at bounding box center [347, 283] width 94 height 24
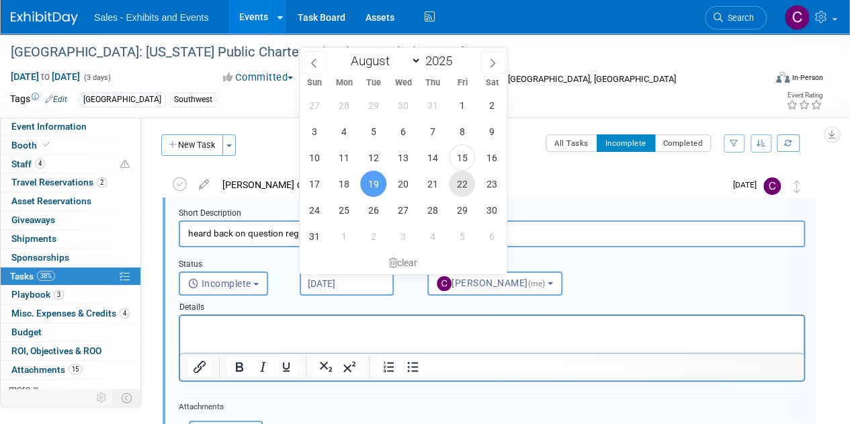
click at [470, 181] on span "22" at bounding box center [462, 184] width 26 height 26
type input "Aug 22, 2025"
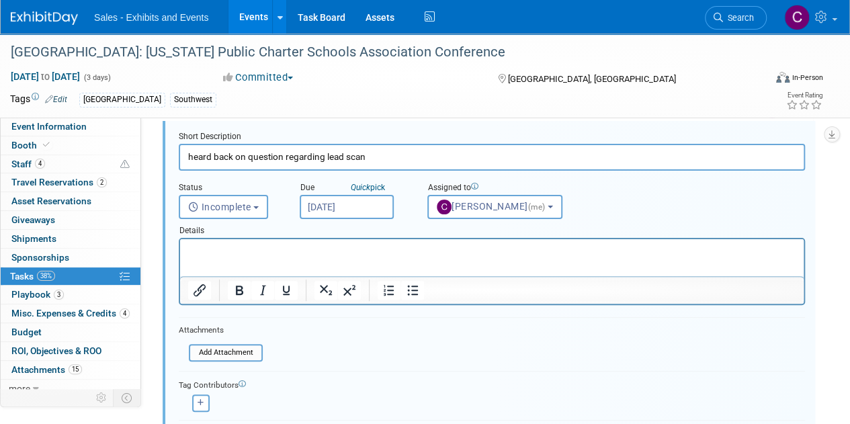
scroll to position [158, 0]
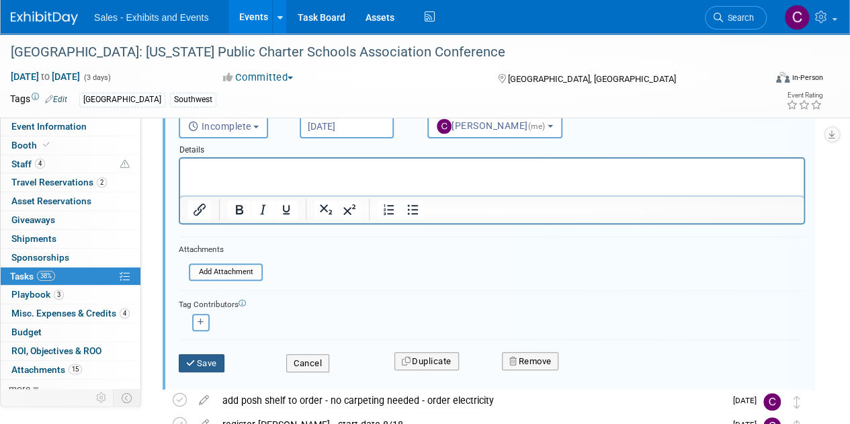
click at [218, 359] on button "Save" at bounding box center [202, 363] width 46 height 19
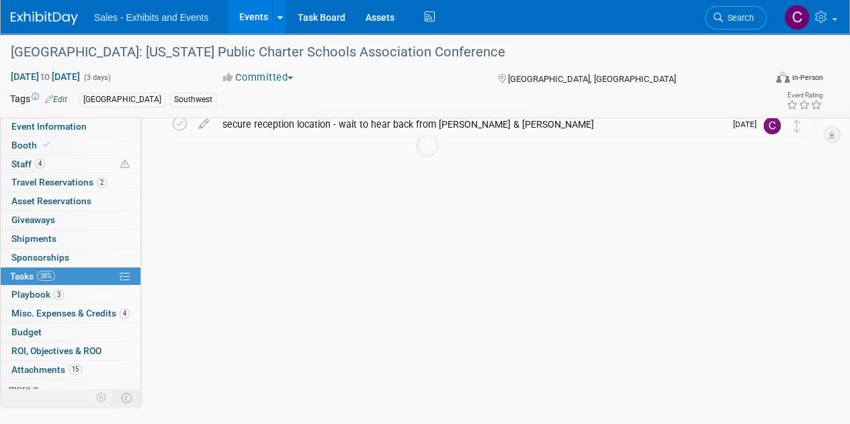
scroll to position [0, 0]
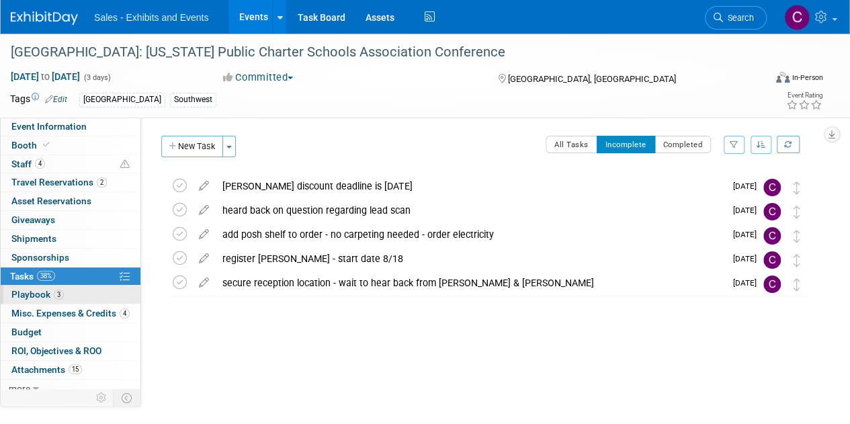
click at [37, 295] on span "Playbook 3" at bounding box center [37, 294] width 52 height 11
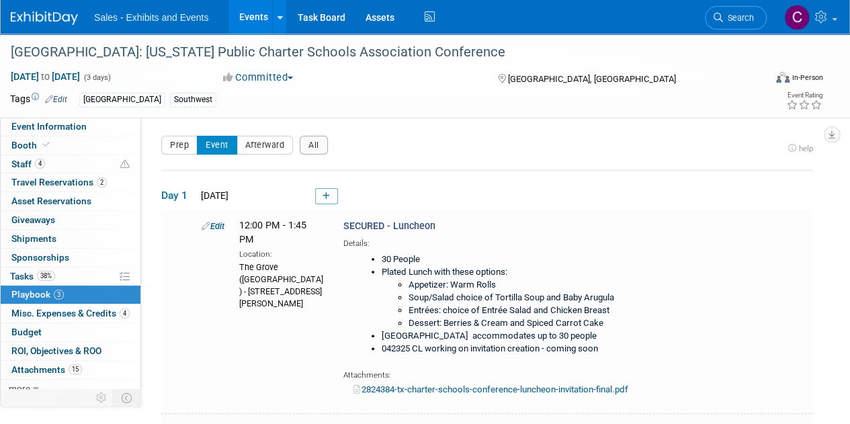
scroll to position [207, 0]
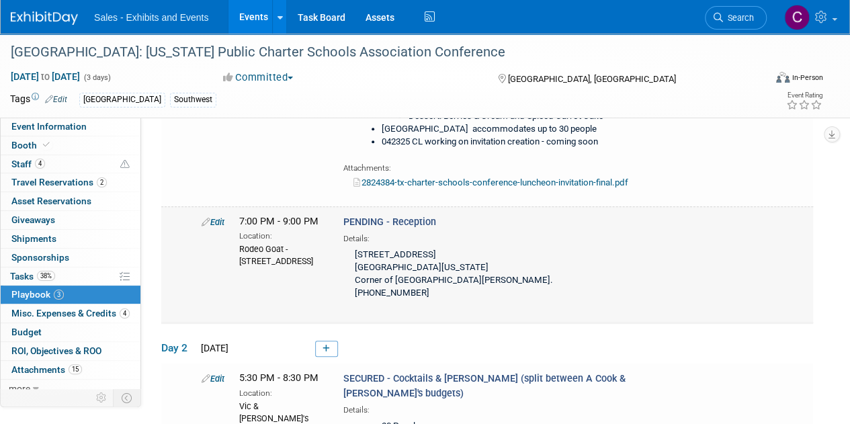
click at [212, 220] on link "Edit" at bounding box center [212, 222] width 23 height 10
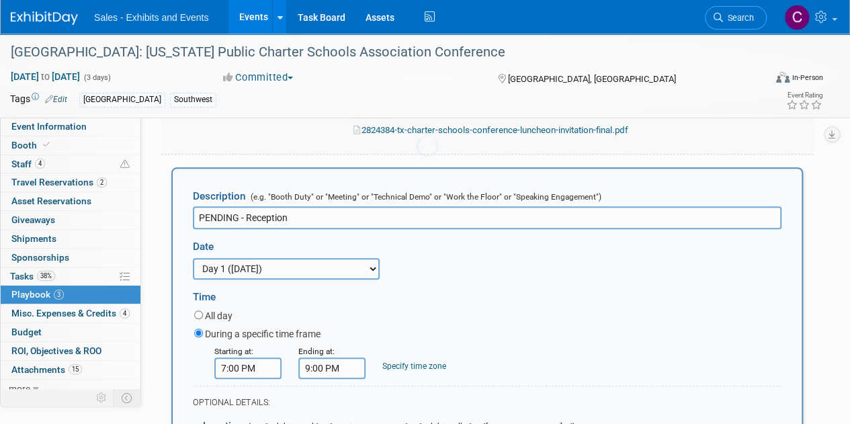
scroll to position [0, 0]
drag, startPoint x: 245, startPoint y: 215, endPoint x: 0, endPoint y: 218, distance: 245.1
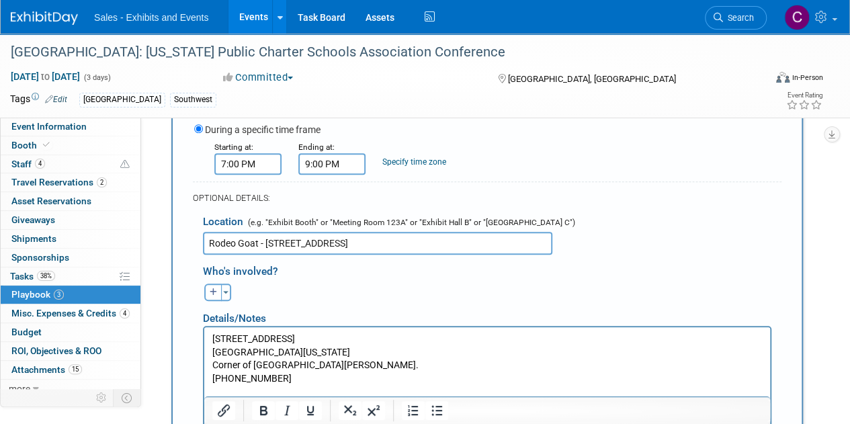
scroll to position [501, 0]
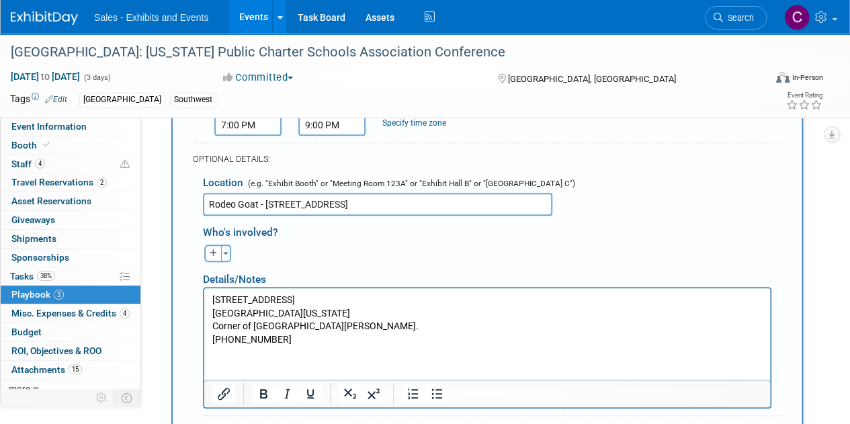
type input "SECURED: Reception"
click at [224, 300] on p "2105 Dallas St. Houston, Texas 77003 Corner of Dallas St. and St. Emanuel St. 2…" at bounding box center [487, 319] width 550 height 52
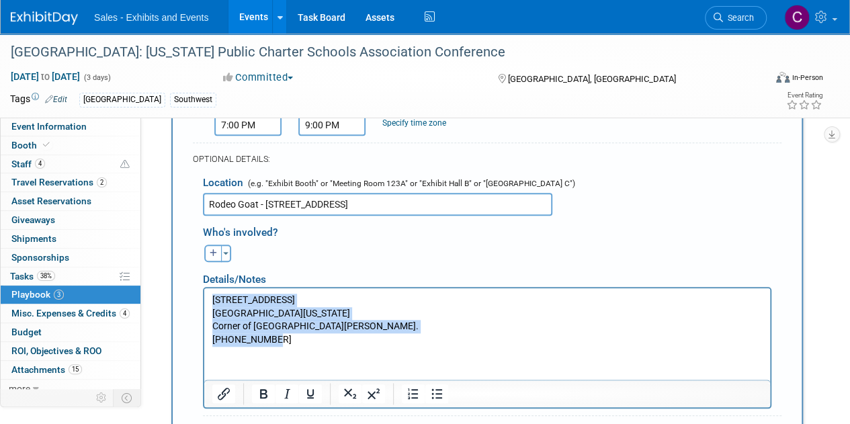
drag, startPoint x: 224, startPoint y: 300, endPoint x: 304, endPoint y: 337, distance: 88.0
click at [304, 337] on p "2105 Dallas St. Houston, Texas 77003 Corner of Dallas St. and St. Emanuel St. 2…" at bounding box center [487, 319] width 550 height 52
paste body "Rich Text Area. Press ALT-0 for help."
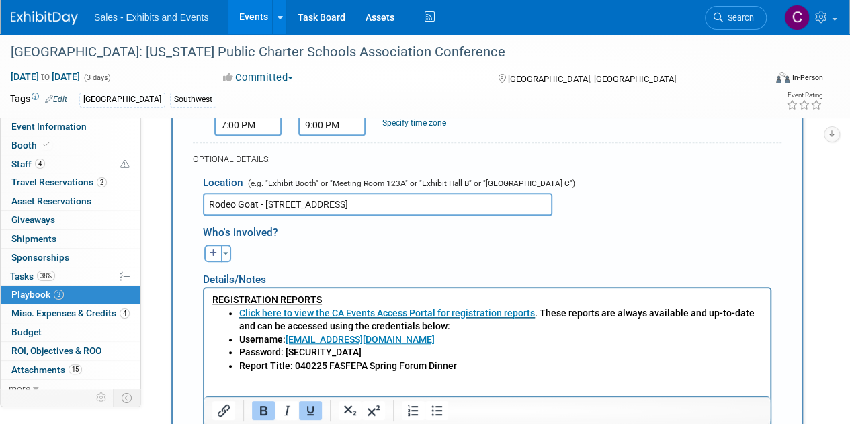
click at [308, 367] on b "Report Title: 040225 FASFEPA Spring Forum Dinner" at bounding box center [348, 364] width 218 height 11
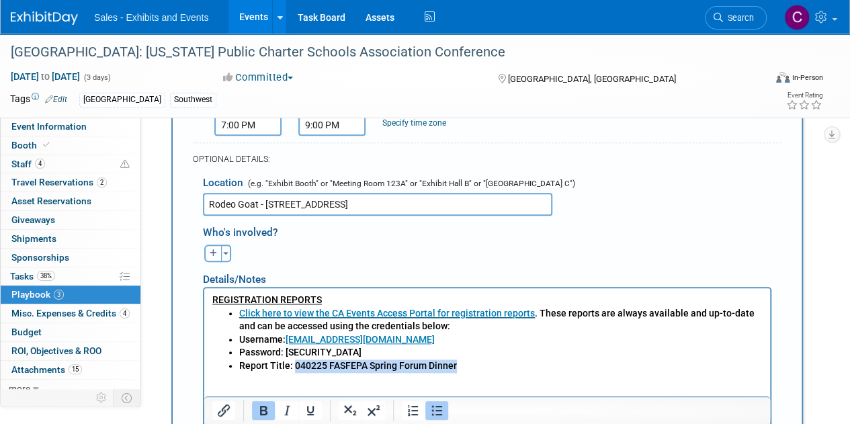
drag, startPoint x: 308, startPoint y: 366, endPoint x: 455, endPoint y: 373, distance: 147.3
click at [455, 372] on html "REGISTRATION REPORTS Click here to view the CA Events Access Portal for registr…" at bounding box center [486, 329] width 565 height 85
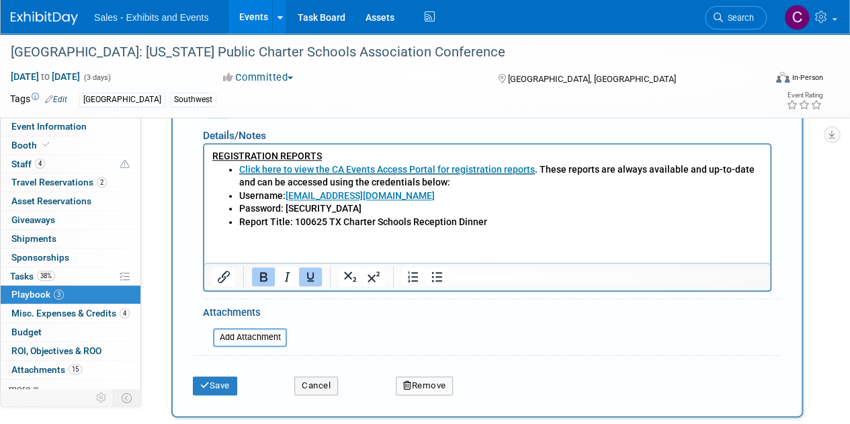
scroll to position [709, 0]
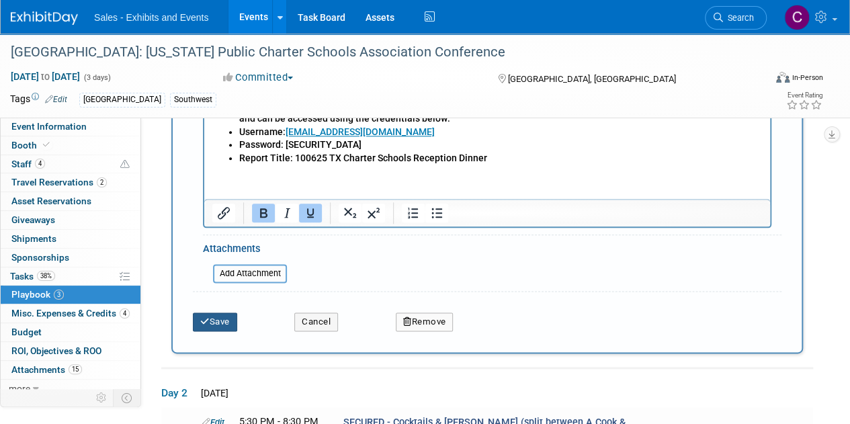
click at [230, 314] on button "Save" at bounding box center [215, 321] width 44 height 19
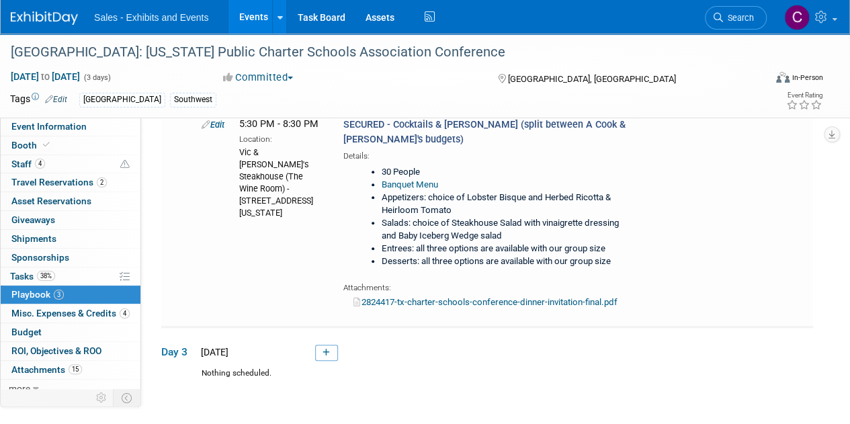
scroll to position [460, 0]
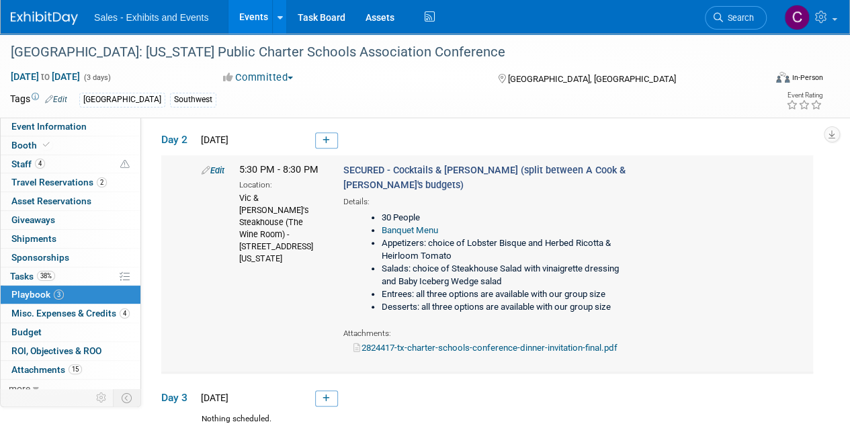
click at [221, 168] on link "Edit" at bounding box center [212, 170] width 23 height 10
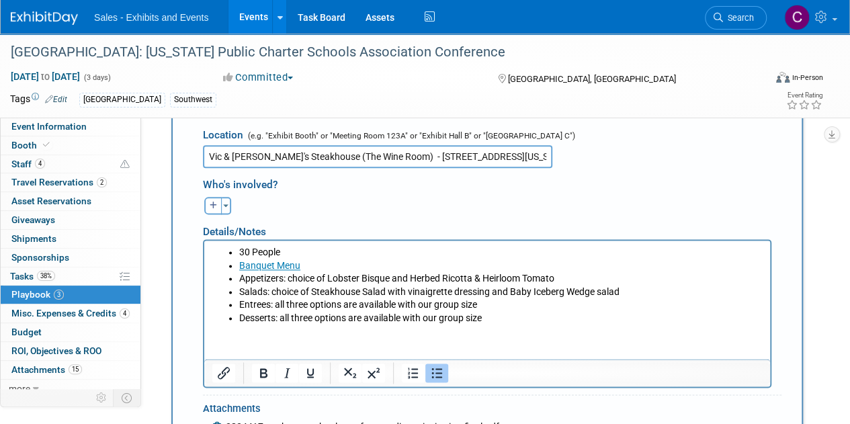
scroll to position [841, 0]
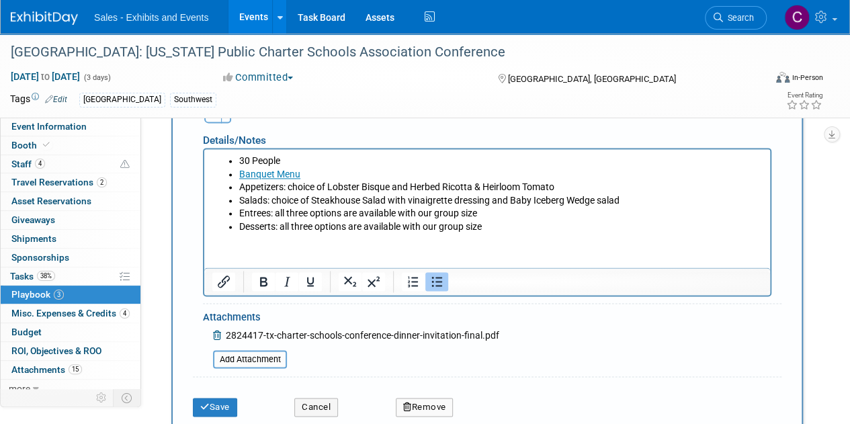
click at [460, 334] on span "2824417-tx-charter-schools-conference-dinner-invitation-final.pdf" at bounding box center [362, 335] width 273 height 11
click at [336, 406] on button "Cancel" at bounding box center [316, 407] width 44 height 19
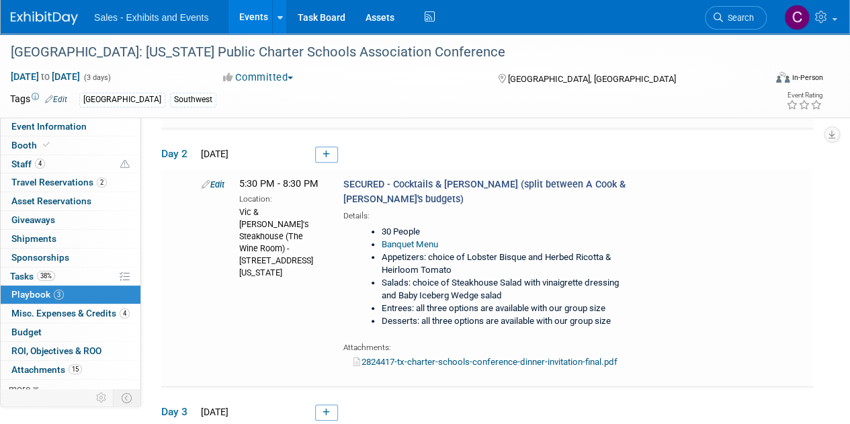
scroll to position [447, 0]
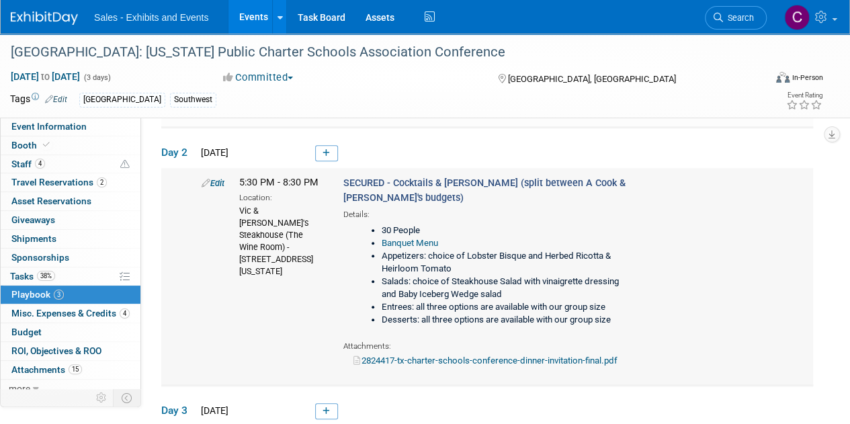
click at [569, 355] on link "2824417-tx-charter-schools-conference-dinner-invitation-final.pdf" at bounding box center [485, 360] width 264 height 10
click at [212, 178] on link "Edit" at bounding box center [212, 183] width 23 height 10
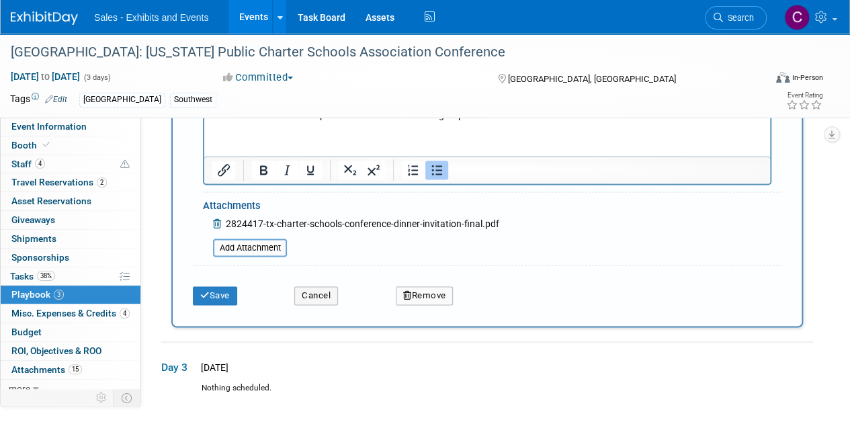
scroll to position [958, 0]
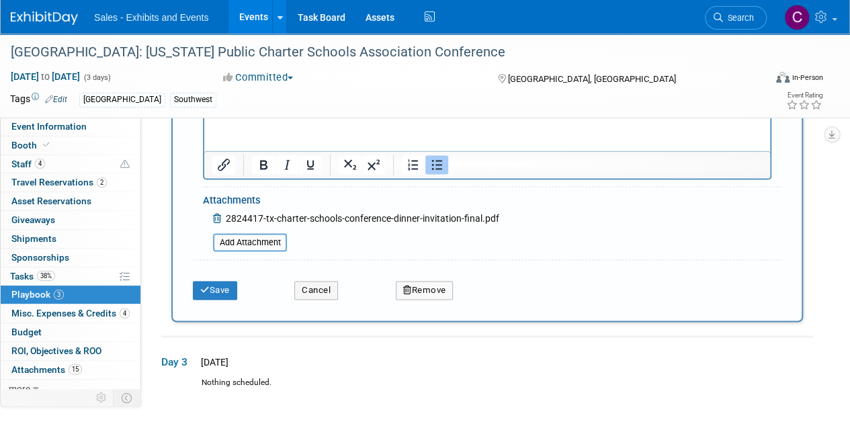
click at [222, 216] on icon at bounding box center [218, 218] width 11 height 9
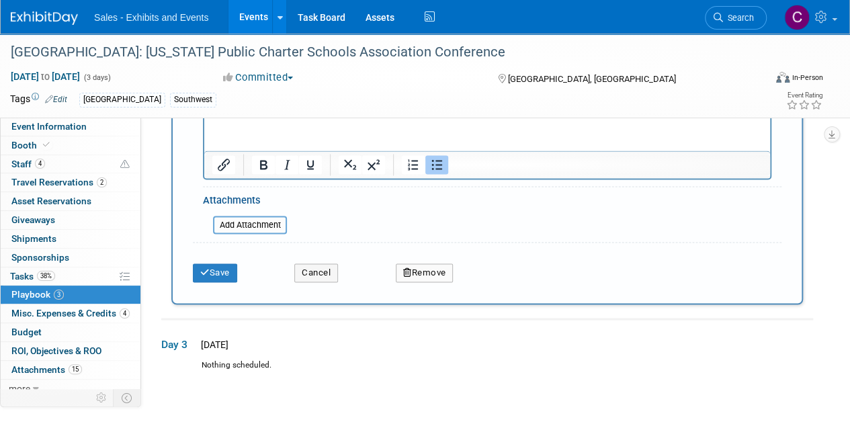
click at [222, 217] on input "file" at bounding box center [206, 225] width 160 height 16
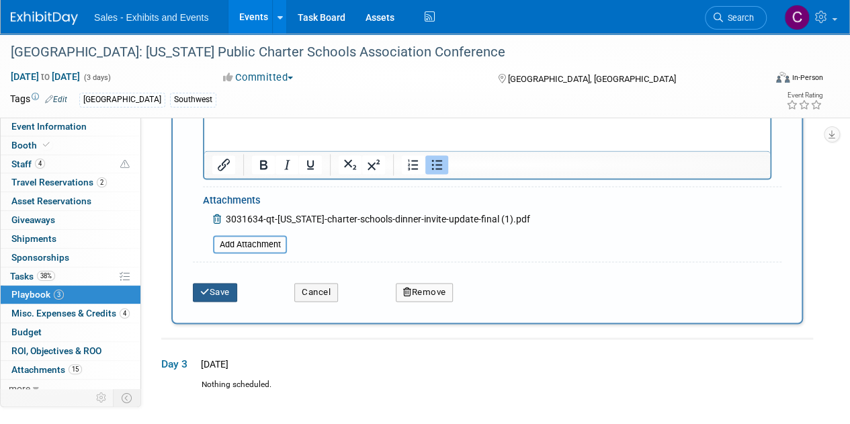
click at [220, 291] on button "Save" at bounding box center [215, 292] width 44 height 19
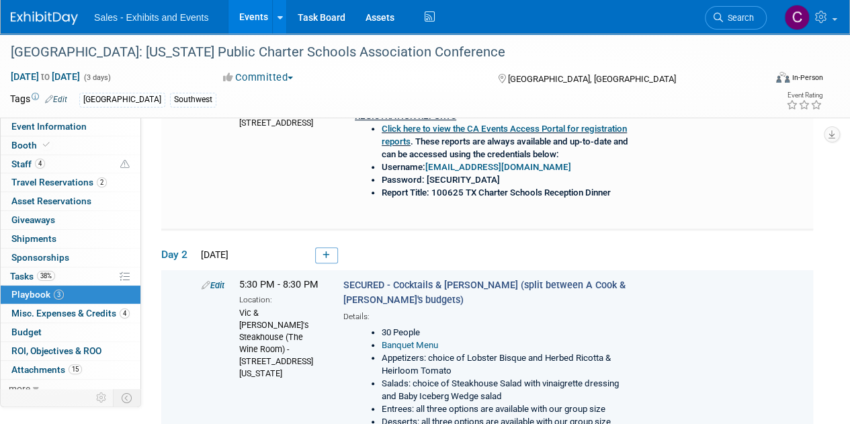
scroll to position [444, 0]
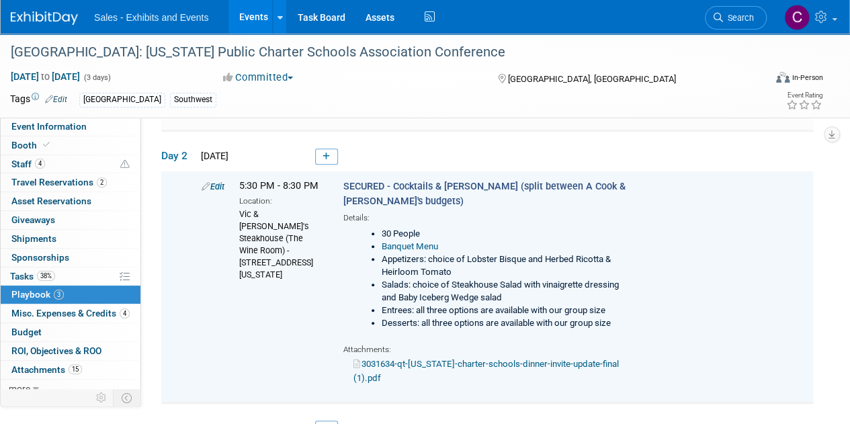
click at [434, 359] on link "3031634-qt-texas-charter-schools-dinner-invite-update-final (1).pdf" at bounding box center [485, 371] width 265 height 24
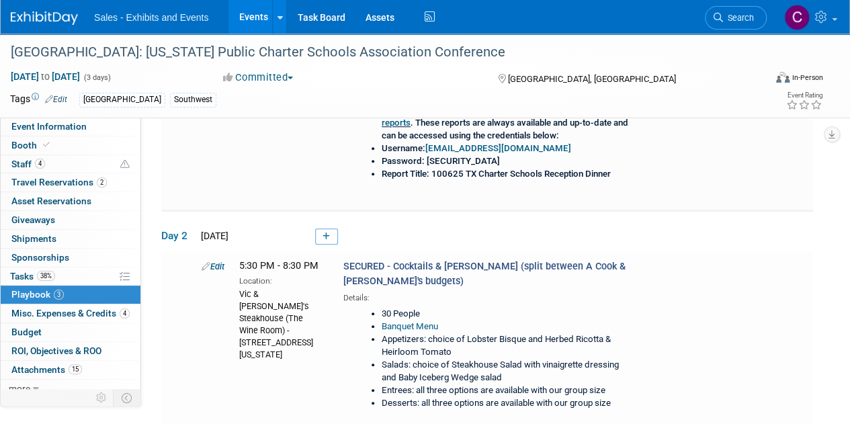
scroll to position [420, 0]
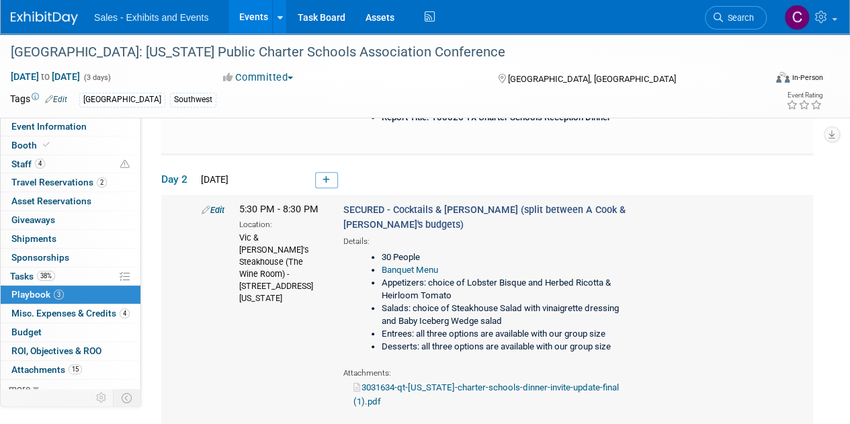
click at [214, 205] on link "Edit" at bounding box center [212, 210] width 23 height 10
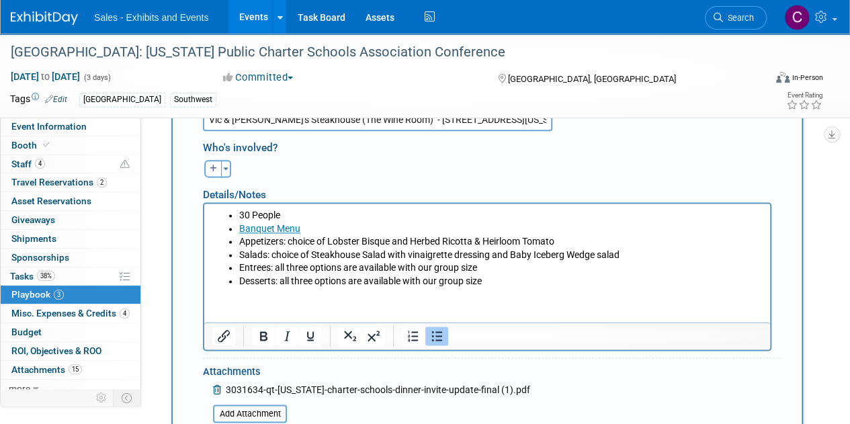
scroll to position [791, 0]
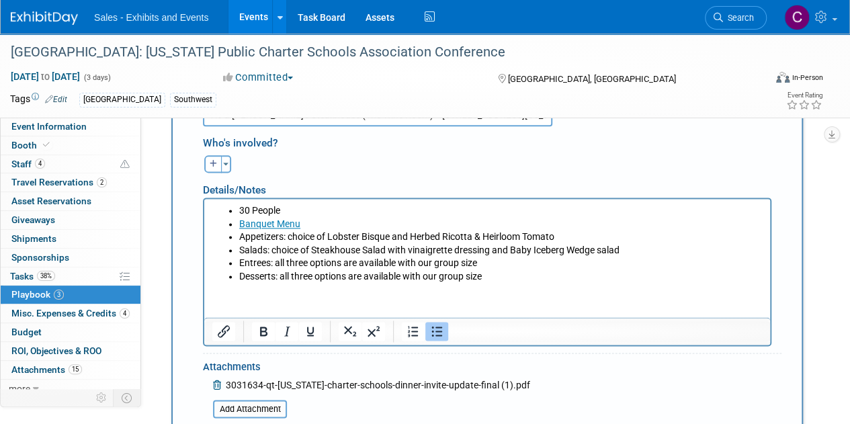
click at [224, 283] on html "30 People Banquet Menu Appetizers: choice of Lobster Bisque and Herbed Ricotta …" at bounding box center [486, 240] width 565 height 85
click at [528, 277] on li "Desserts: all three options are available with our group size" at bounding box center [500, 275] width 523 height 13
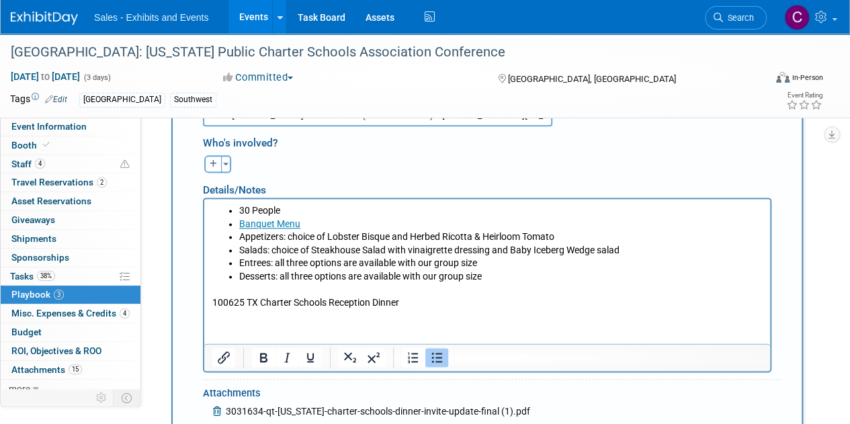
click at [221, 303] on p "100625 TX Charter Schools Reception Dinner" at bounding box center [487, 301] width 550 height 13
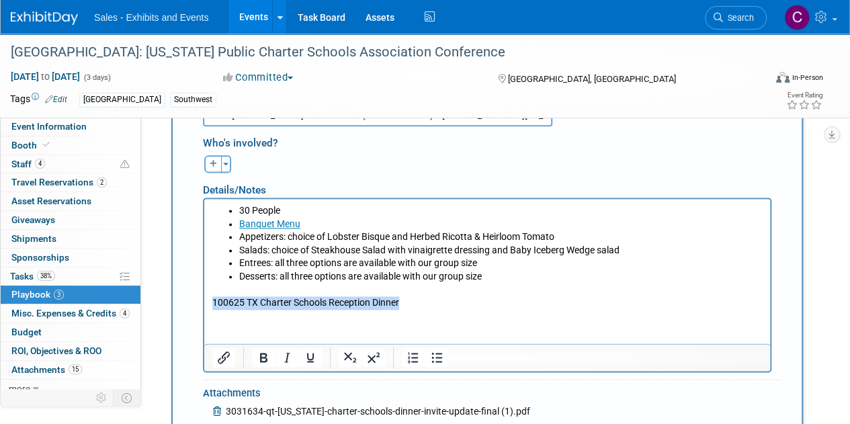
drag, startPoint x: 221, startPoint y: 303, endPoint x: 391, endPoint y: 310, distance: 170.0
click at [391, 309] on html "30 People Banquet Menu Appetizers: choice of Lobster Bisque and Herbed Ricotta …" at bounding box center [486, 253] width 565 height 111
paste body "Rich Text Area. Press ALT-0 for help."
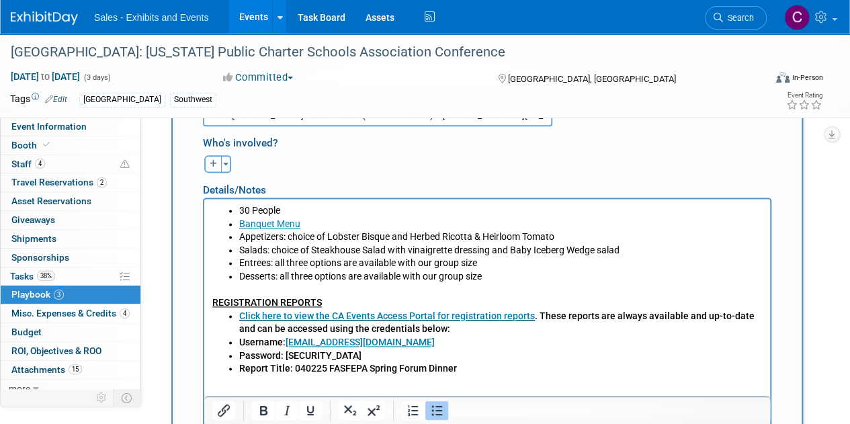
click at [311, 368] on b "Report Title: 040225 FASFEPA Spring Forum Dinner" at bounding box center [348, 367] width 218 height 11
drag, startPoint x: 311, startPoint y: 368, endPoint x: 449, endPoint y: 365, distance: 137.7
click at [449, 365] on b "Report Title: 040225 FASFEPA Spring Forum Dinner" at bounding box center [348, 367] width 218 height 11
click at [308, 366] on b "Report Title: 040225 FASFEPA Spring Forum Dinner" at bounding box center [348, 367] width 218 height 11
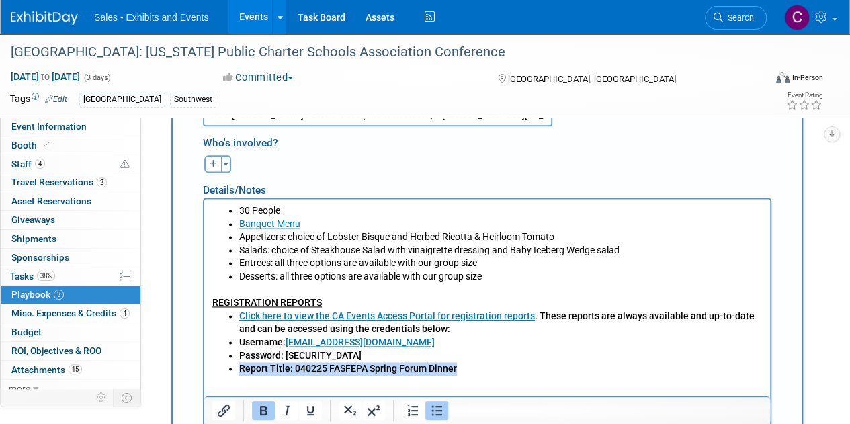
drag, startPoint x: 308, startPoint y: 366, endPoint x: 363, endPoint y: 360, distance: 55.4
click at [425, 363] on b "Report Title: 040225 FASFEPA Spring Forum Dinner" at bounding box center [348, 367] width 218 height 11
click at [351, 362] on b "Report Title: 040225 FASFEPA Spring Forum Dinner" at bounding box center [348, 367] width 218 height 11
click at [310, 367] on b "Report Title: 040225 FASFEPA Spring Forum Dinner" at bounding box center [348, 367] width 218 height 11
drag, startPoint x: 310, startPoint y: 367, endPoint x: 402, endPoint y: 363, distance: 92.1
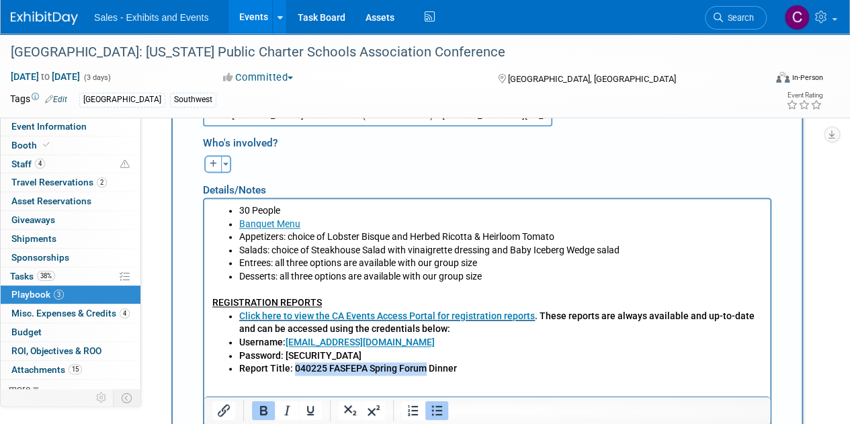
click at [402, 363] on b "Report Title: 040225 FASFEPA Spring Forum Dinner" at bounding box center [348, 367] width 218 height 11
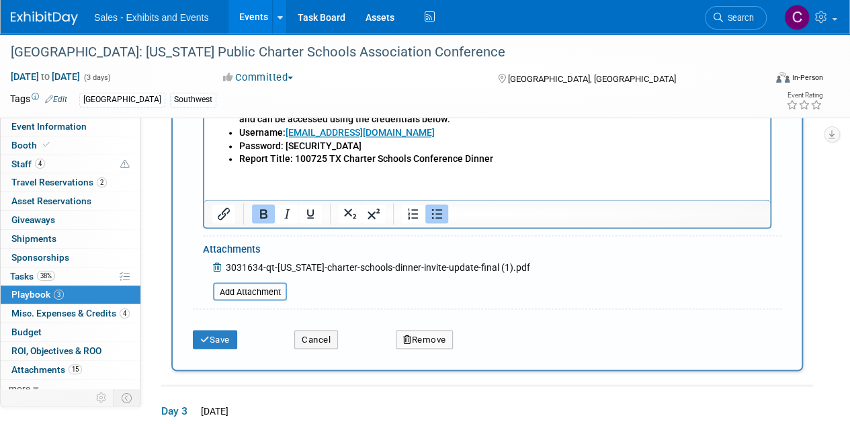
scroll to position [1008, 0]
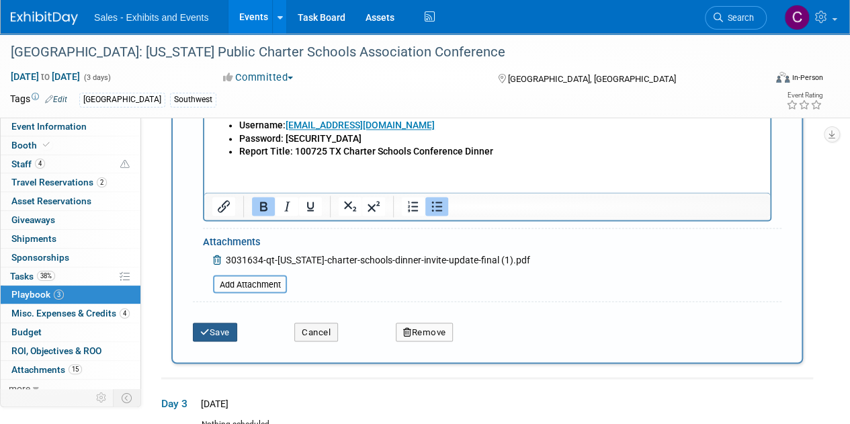
click at [226, 335] on button "Save" at bounding box center [215, 331] width 44 height 19
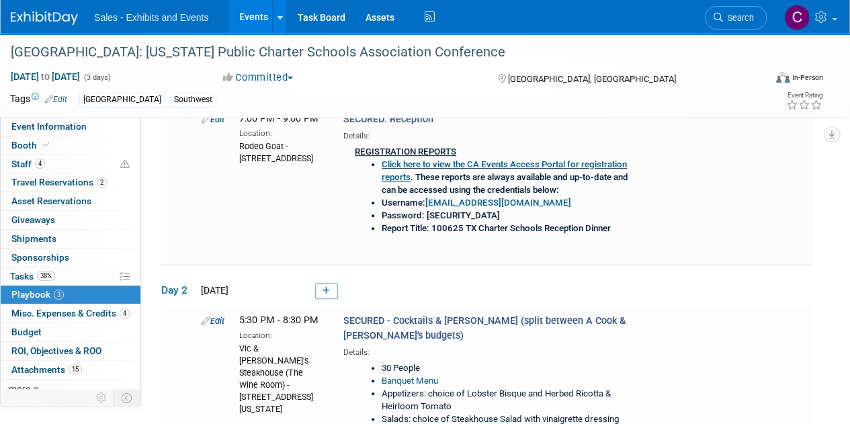
scroll to position [244, 0]
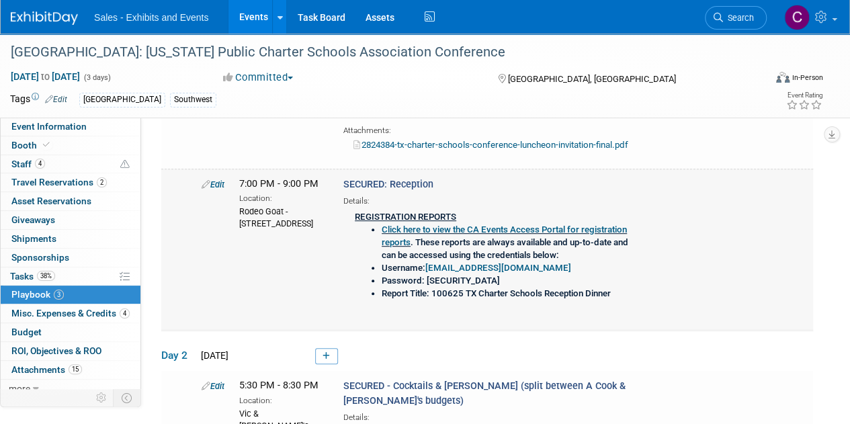
click at [220, 181] on link "Edit" at bounding box center [212, 184] width 23 height 10
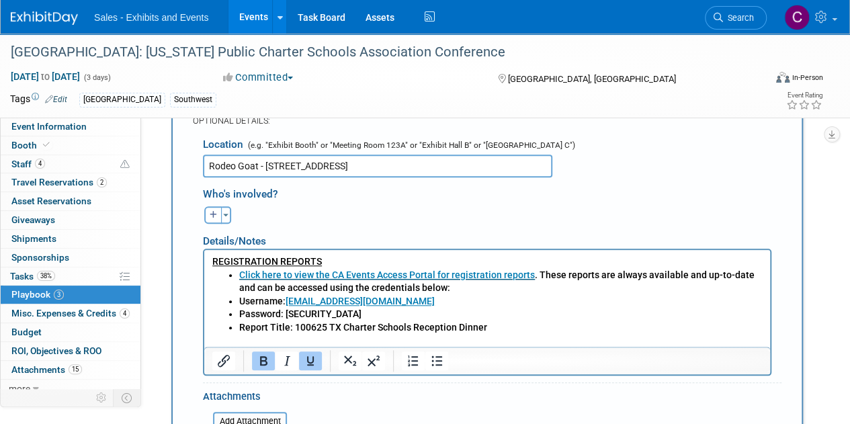
scroll to position [552, 0]
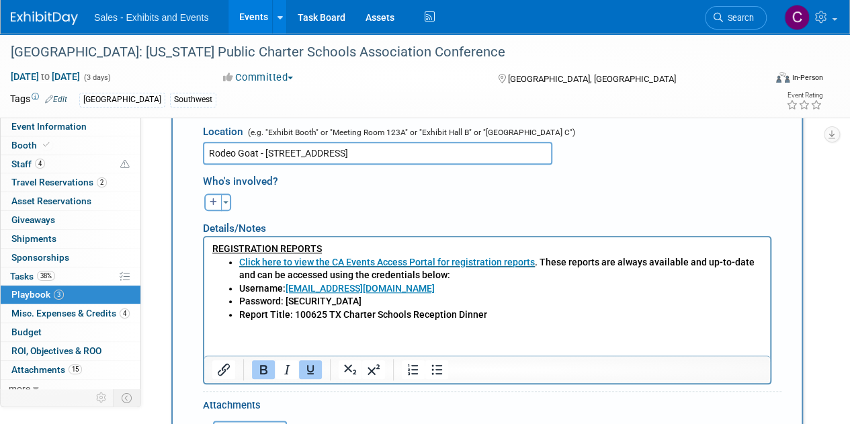
click at [475, 312] on b "Report Title: 100625 TX Charter Schools Reception Dinner" at bounding box center [363, 313] width 248 height 11
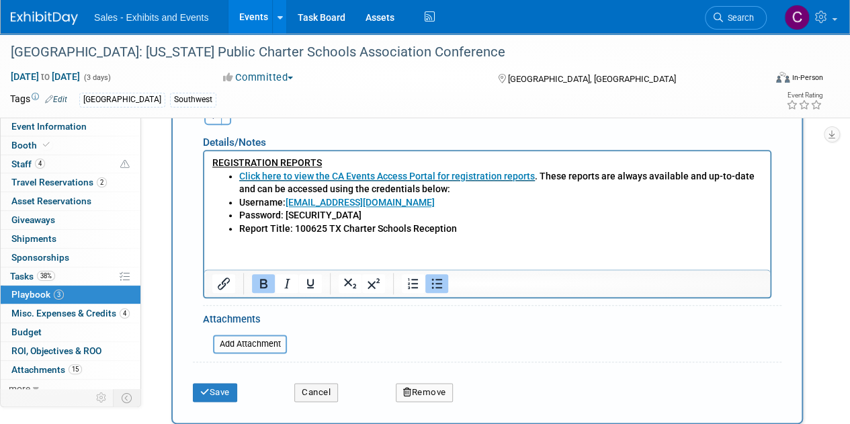
scroll to position [728, 0]
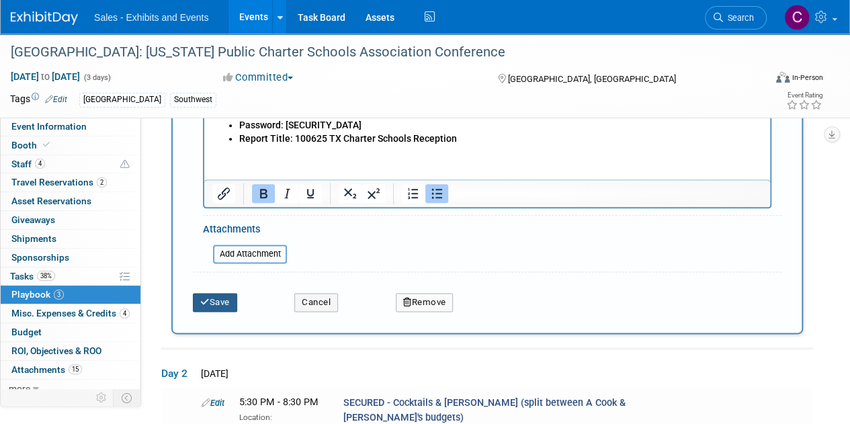
click at [215, 304] on button "Save" at bounding box center [215, 302] width 44 height 19
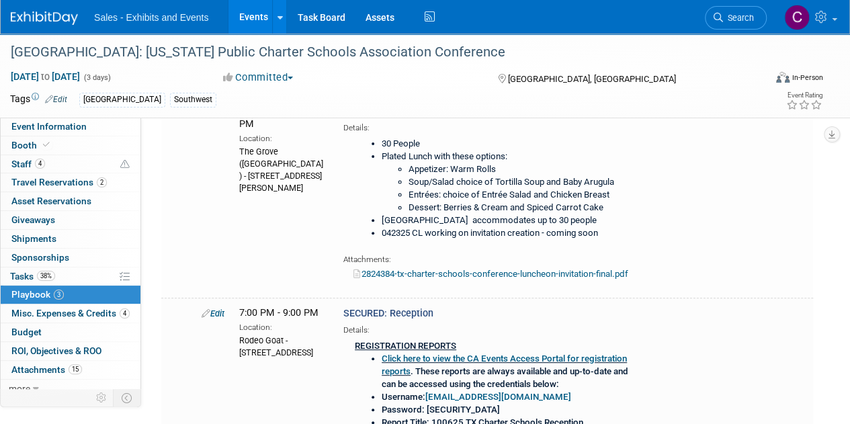
scroll to position [243, 0]
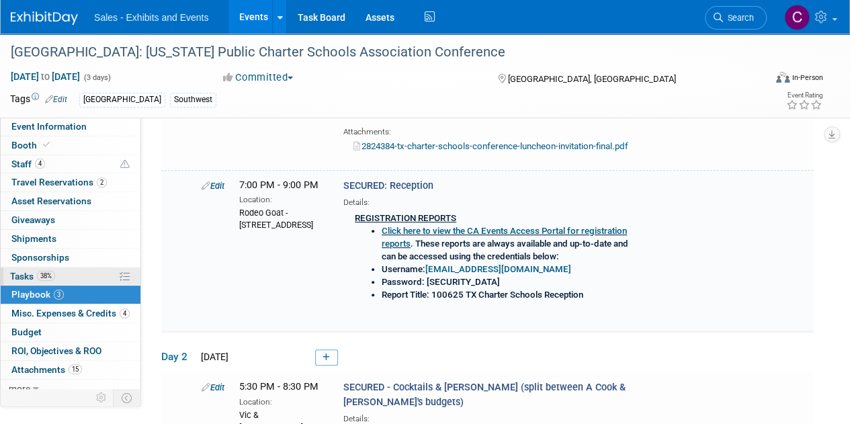
click at [18, 272] on span "Tasks 38%" at bounding box center [32, 276] width 45 height 11
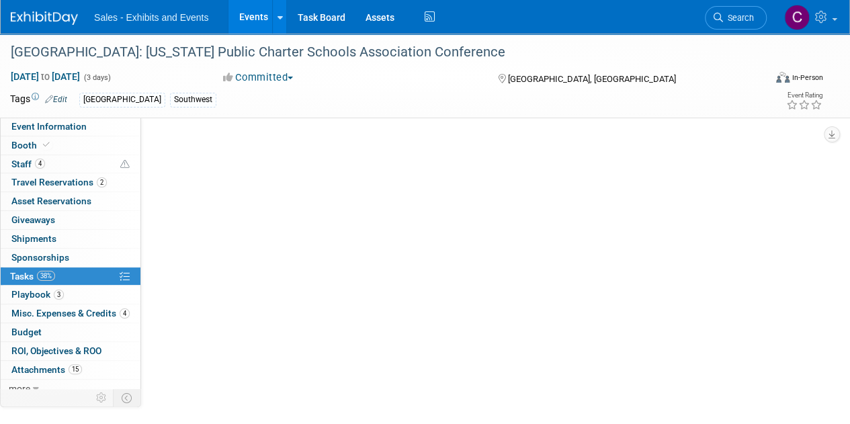
scroll to position [0, 0]
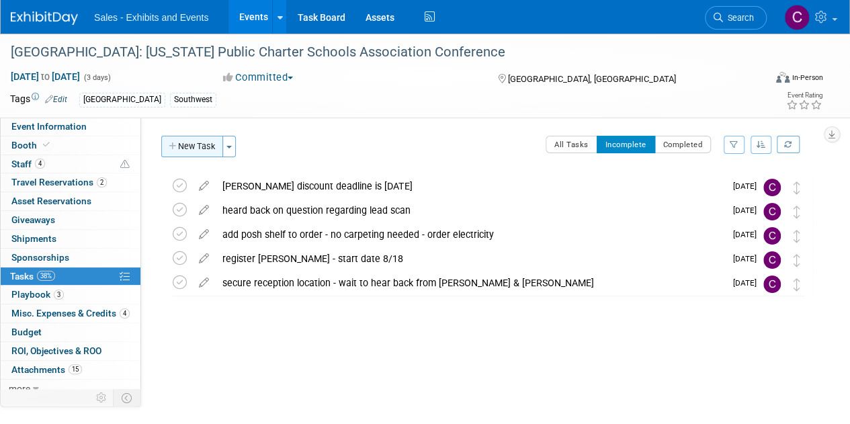
click at [184, 152] on button "New Task" at bounding box center [192, 146] width 62 height 21
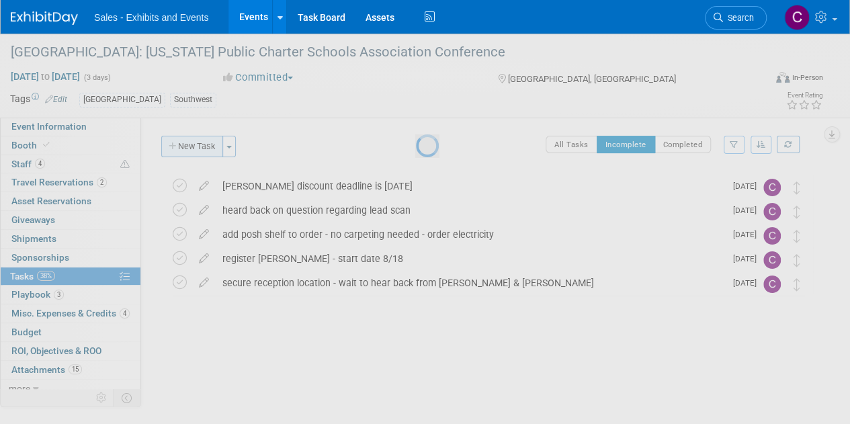
select select "7"
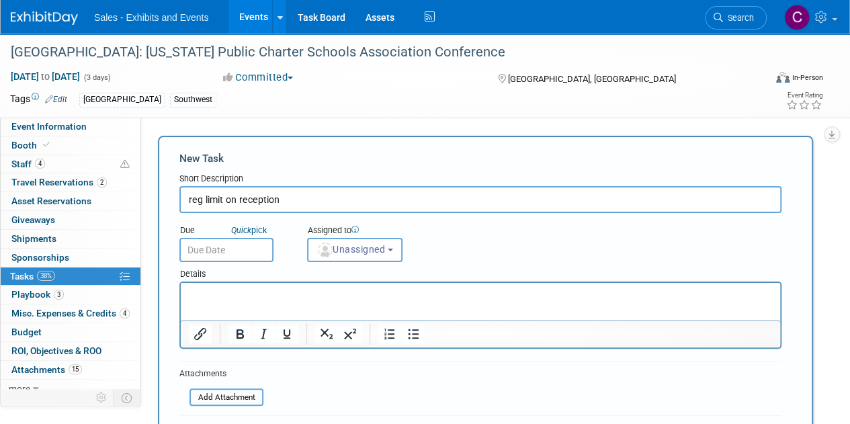
type input "reg limit on reception"
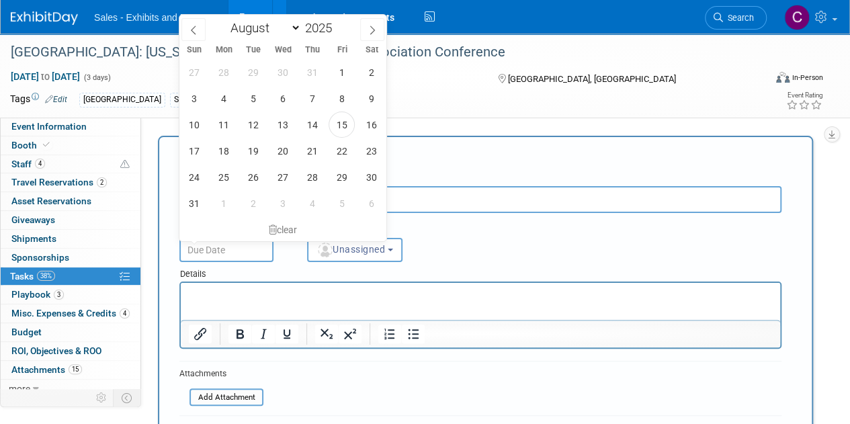
click at [263, 240] on input "text" at bounding box center [226, 250] width 94 height 24
click at [286, 151] on span "20" at bounding box center [282, 151] width 26 height 26
type input "Aug 20, 2025"
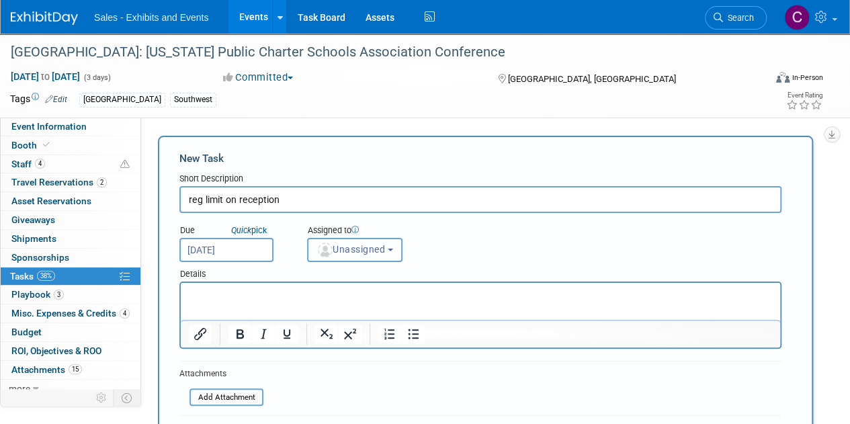
click at [354, 251] on span "Unassigned" at bounding box center [350, 249] width 69 height 11
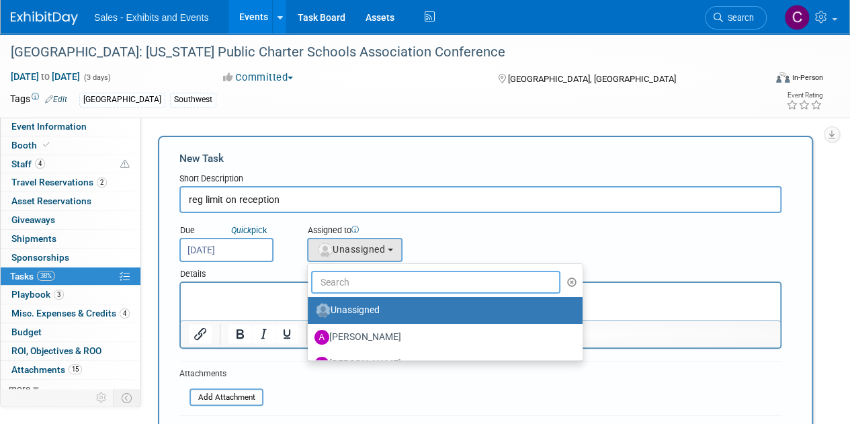
click at [372, 280] on input "text" at bounding box center [435, 282] width 249 height 23
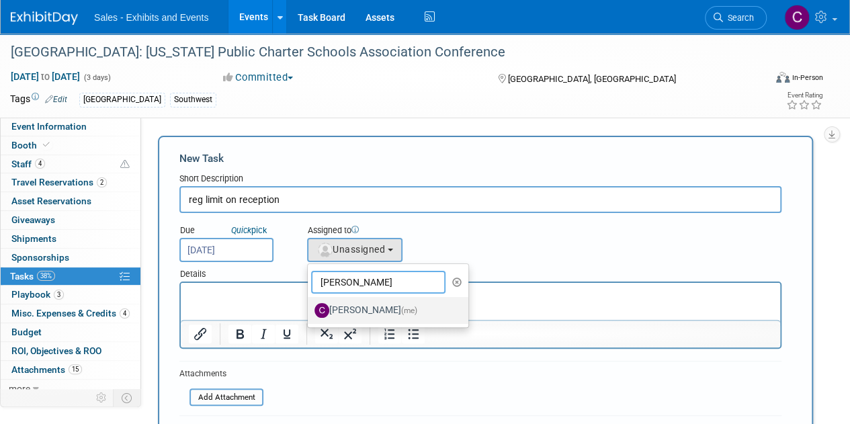
type input "christine"
click at [401, 310] on span "(me)" at bounding box center [409, 310] width 16 height 9
click at [310, 310] on input "Christine Lurz (me)" at bounding box center [305, 308] width 9 height 9
select select "a9e3834d-668b-4315-a5d4-069993be606a"
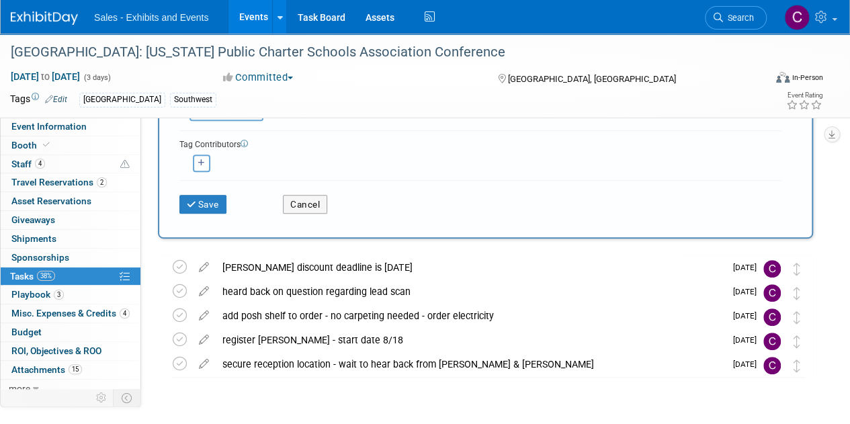
scroll to position [301, 0]
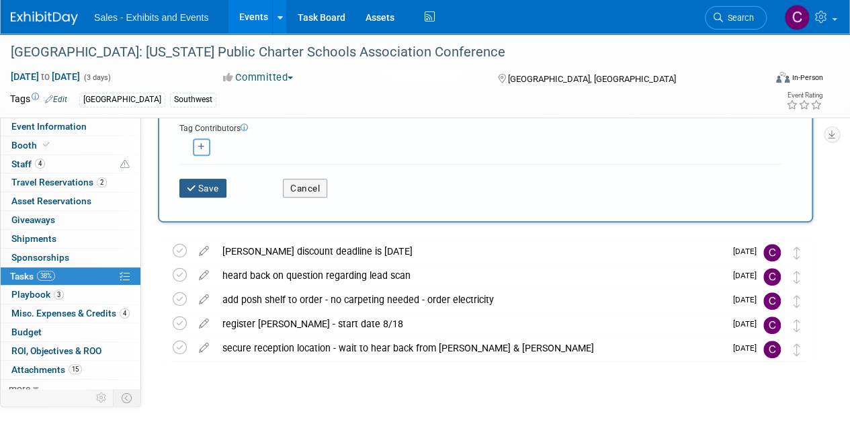
click at [206, 186] on button "Save" at bounding box center [202, 188] width 47 height 19
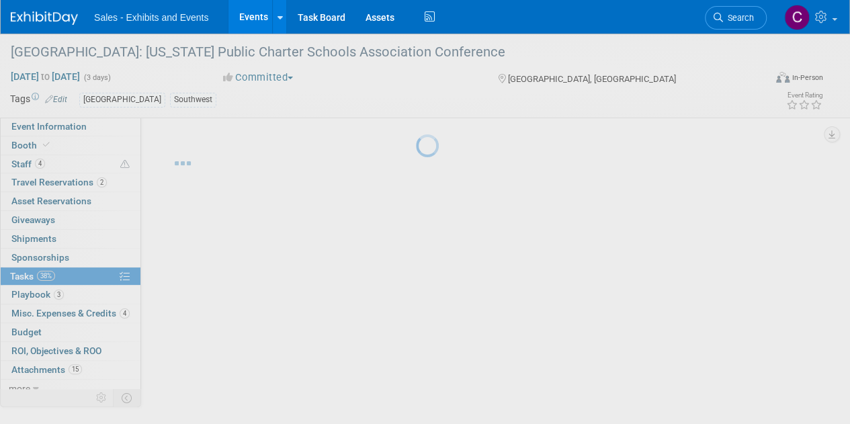
scroll to position [0, 0]
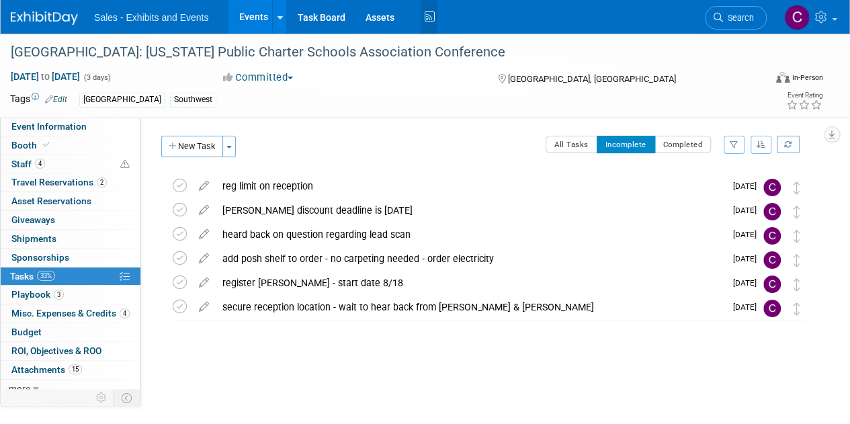
click at [426, 18] on icon at bounding box center [428, 17] width 17 height 21
